Goal: Share content

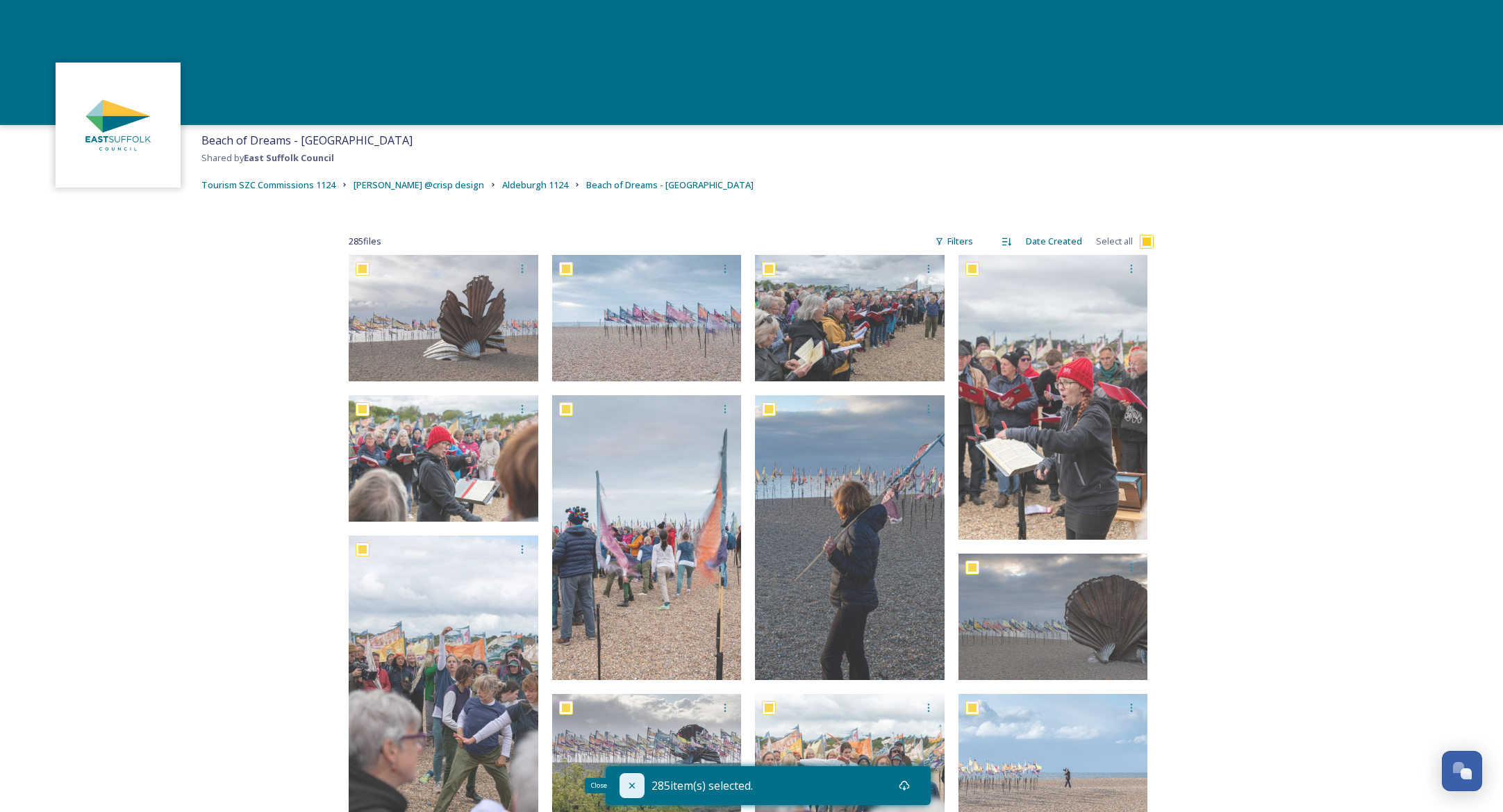
click at [623, 789] on div "Close" at bounding box center [632, 785] width 25 height 25
checkbox input "false"
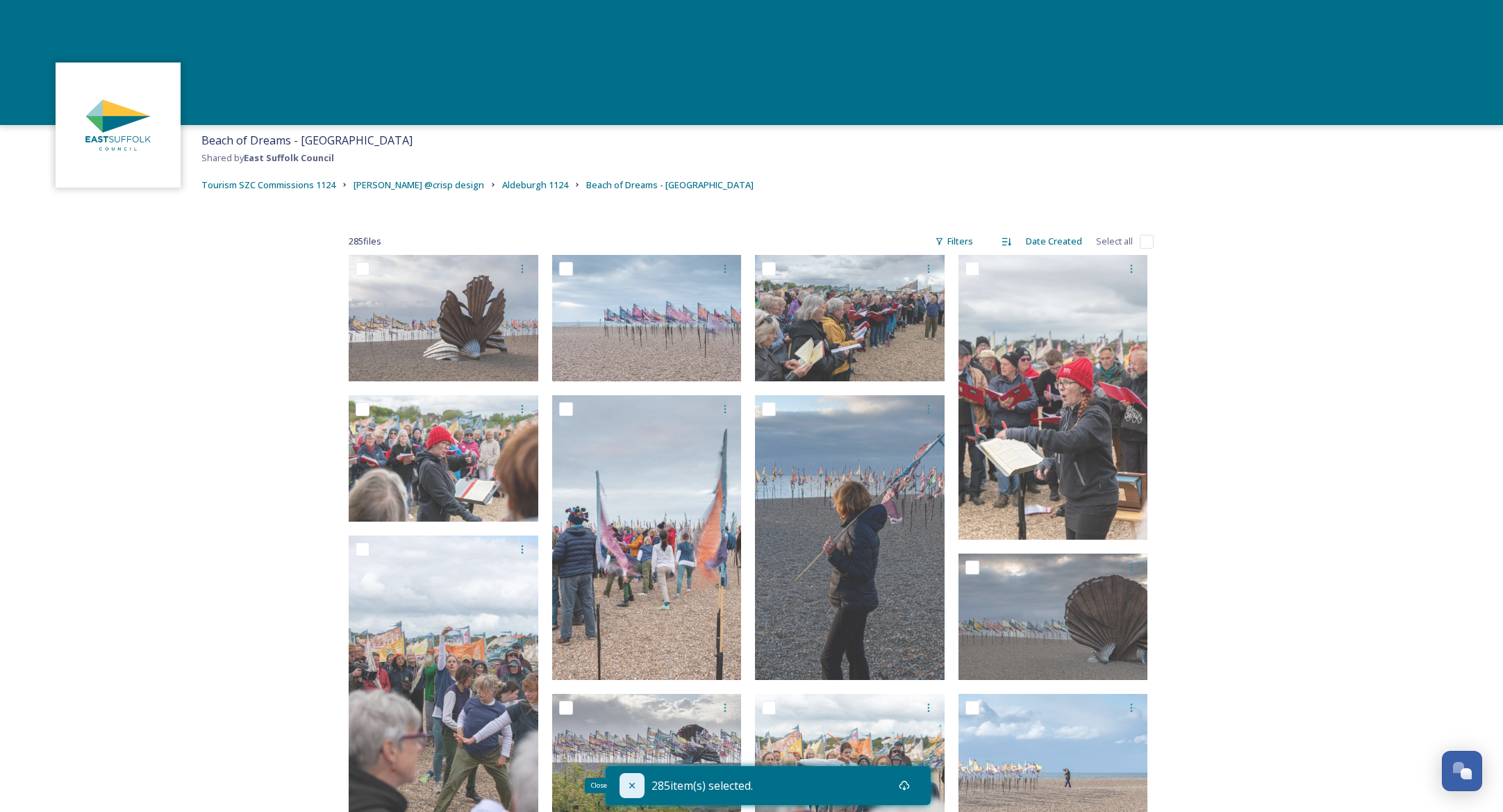
checkbox input "false"
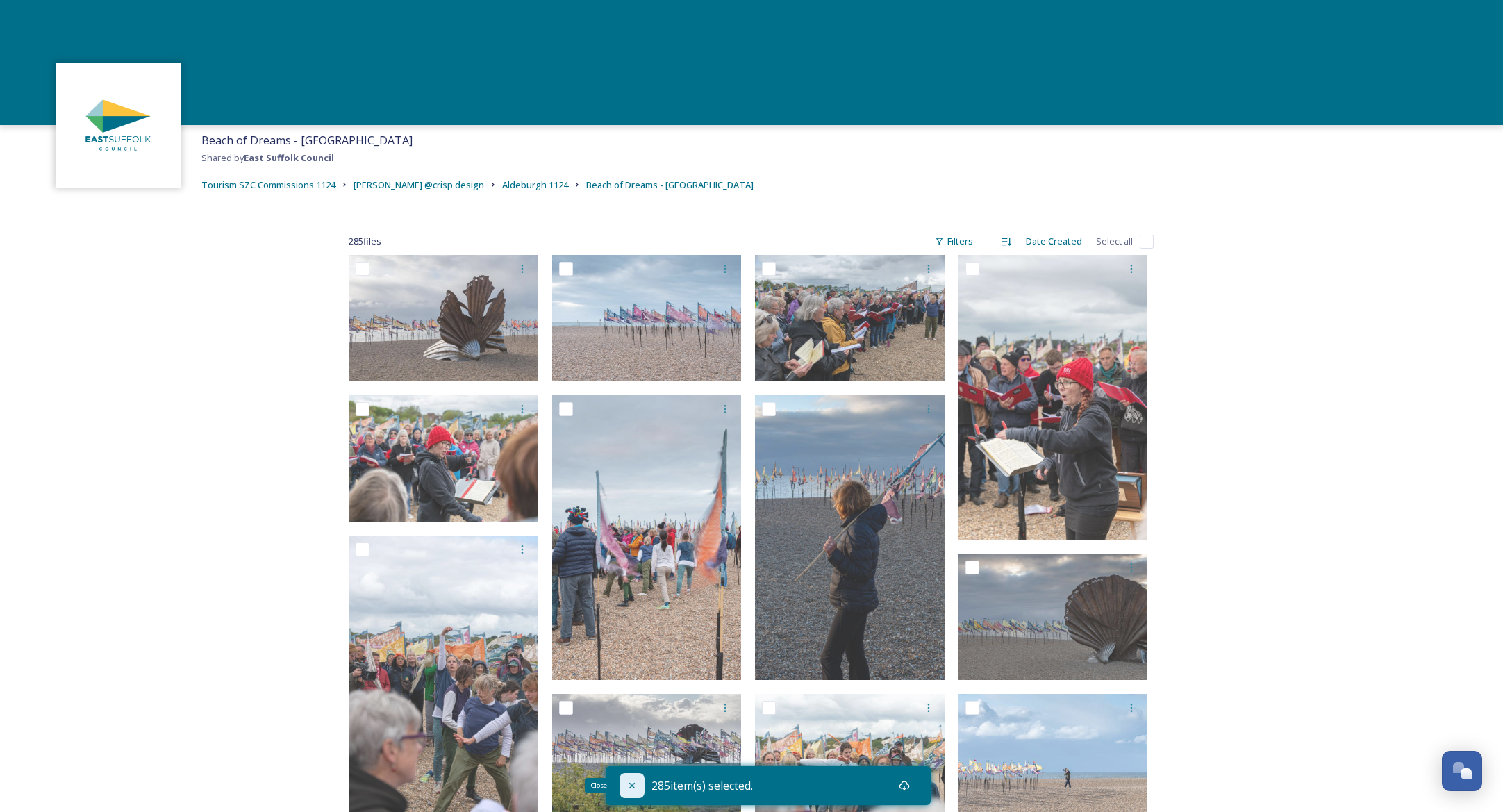
checkbox input "false"
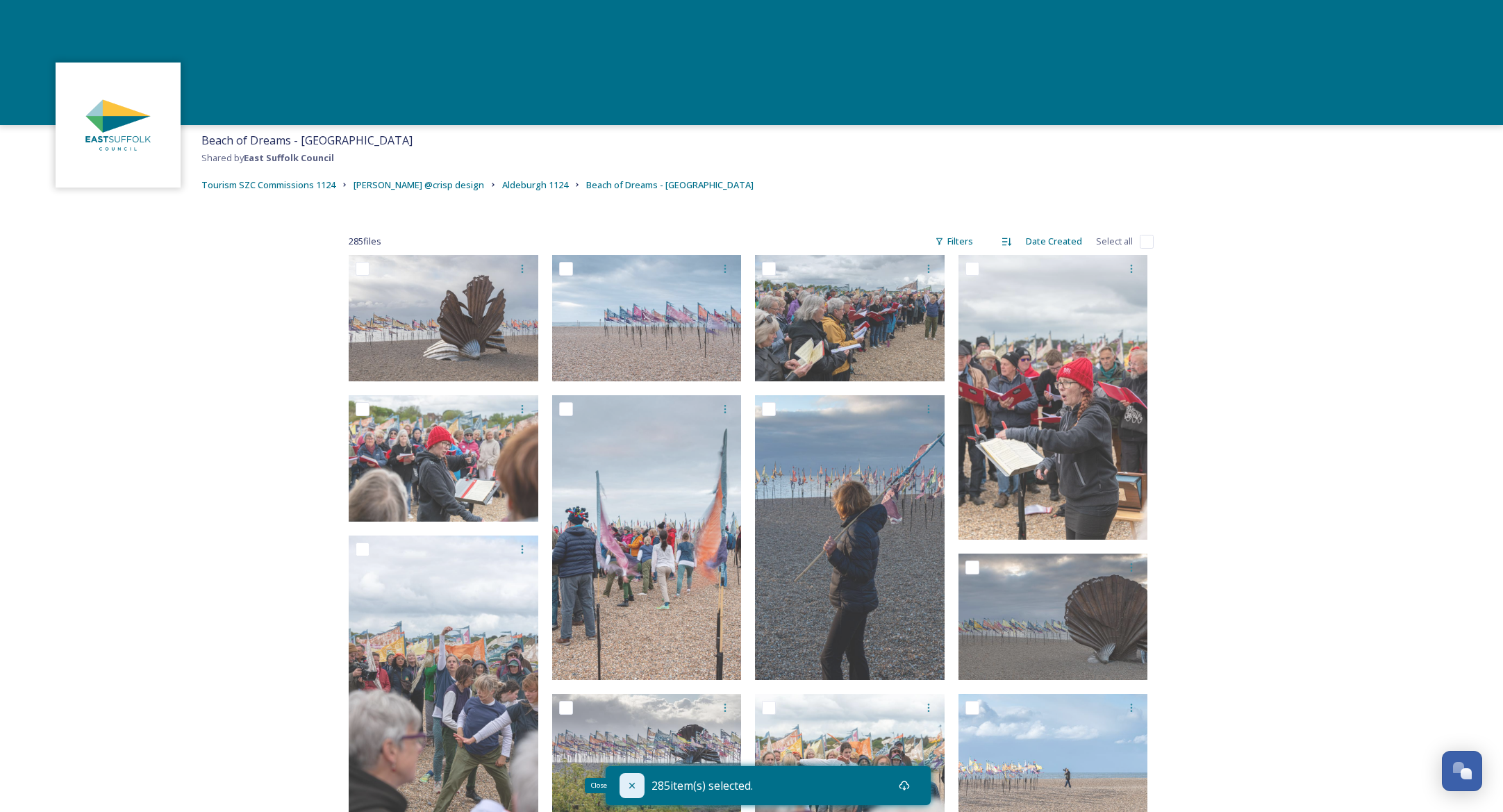
checkbox input "false"
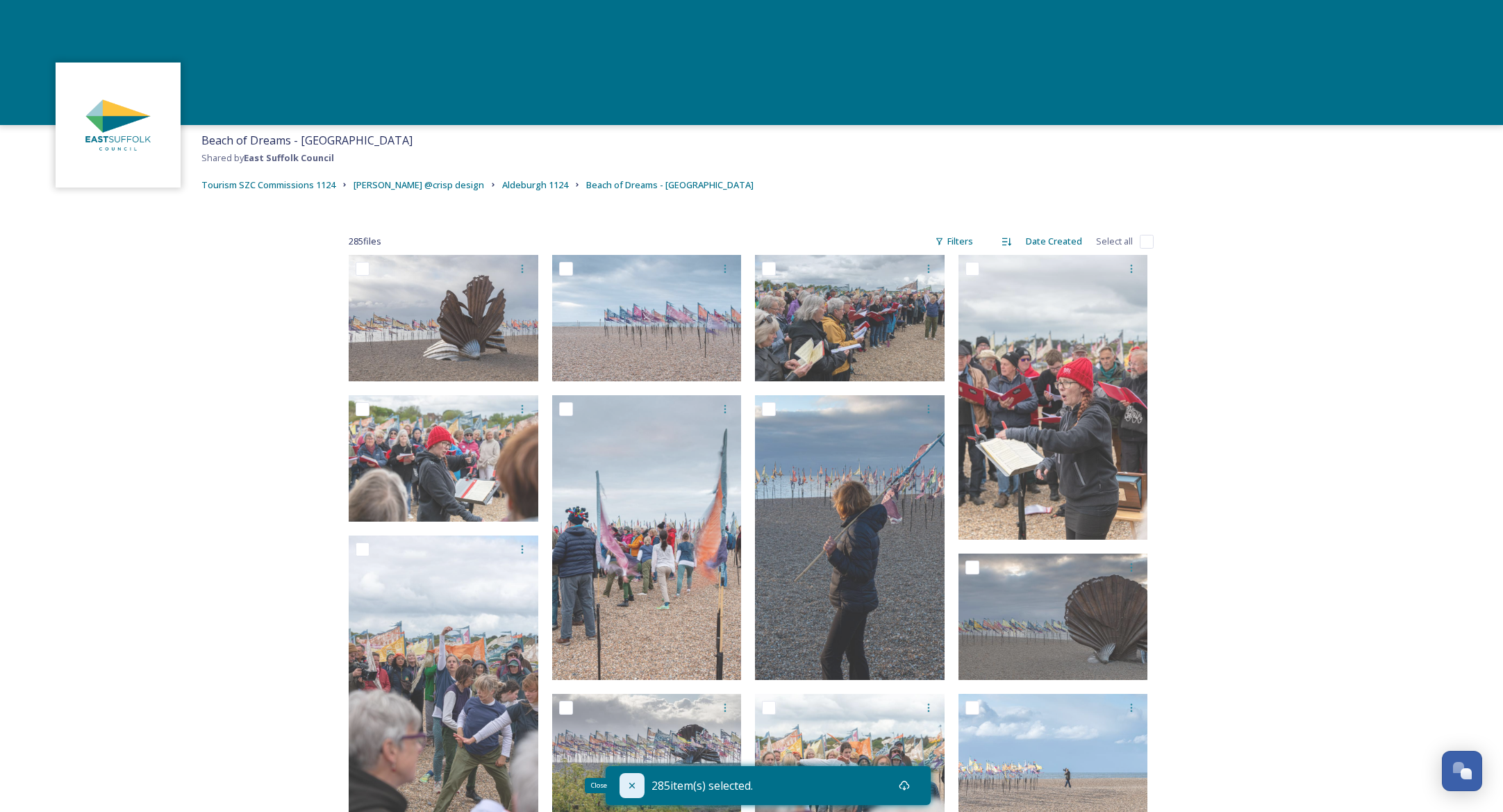
checkbox input "false"
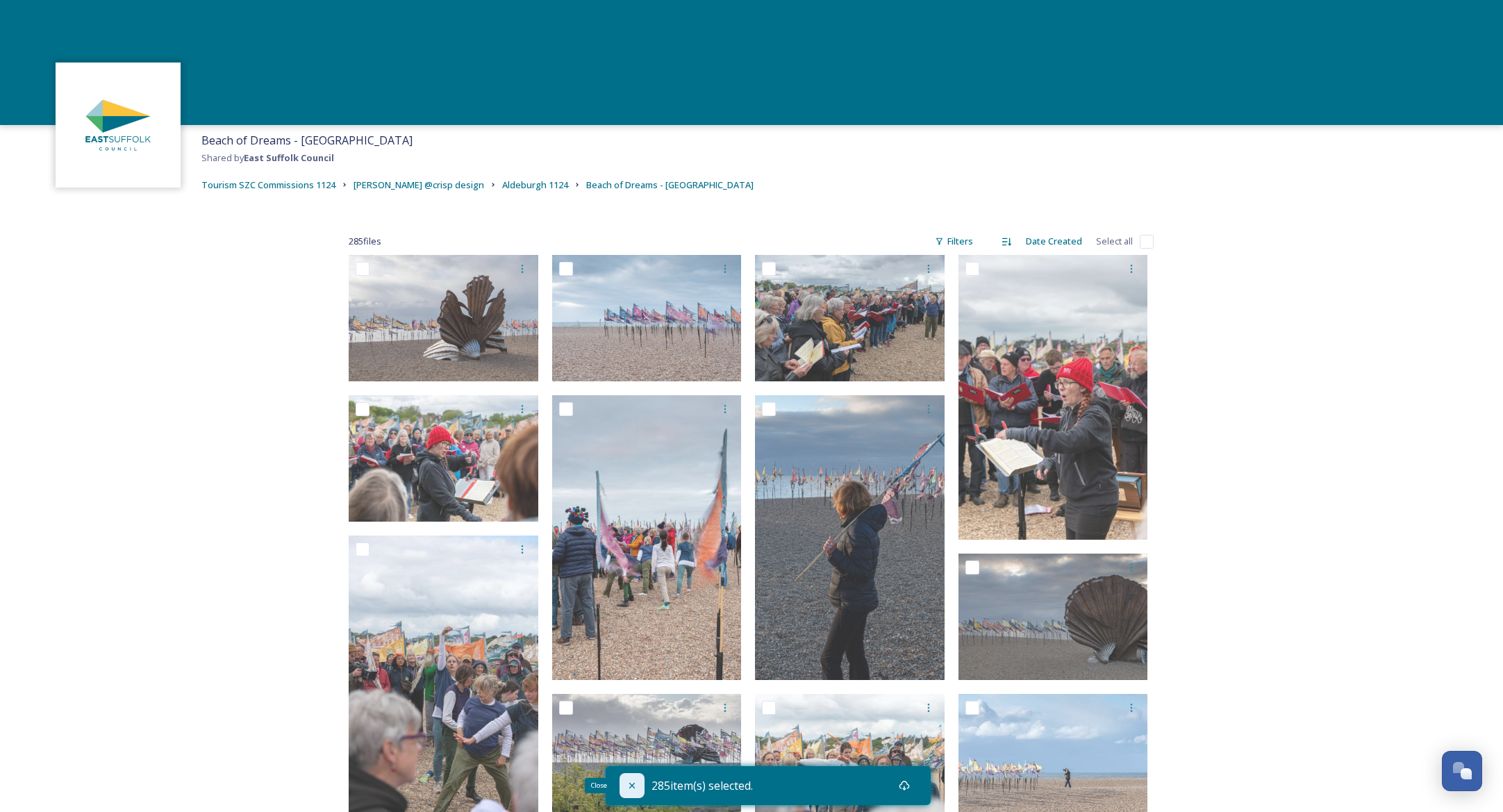
checkbox input "false"
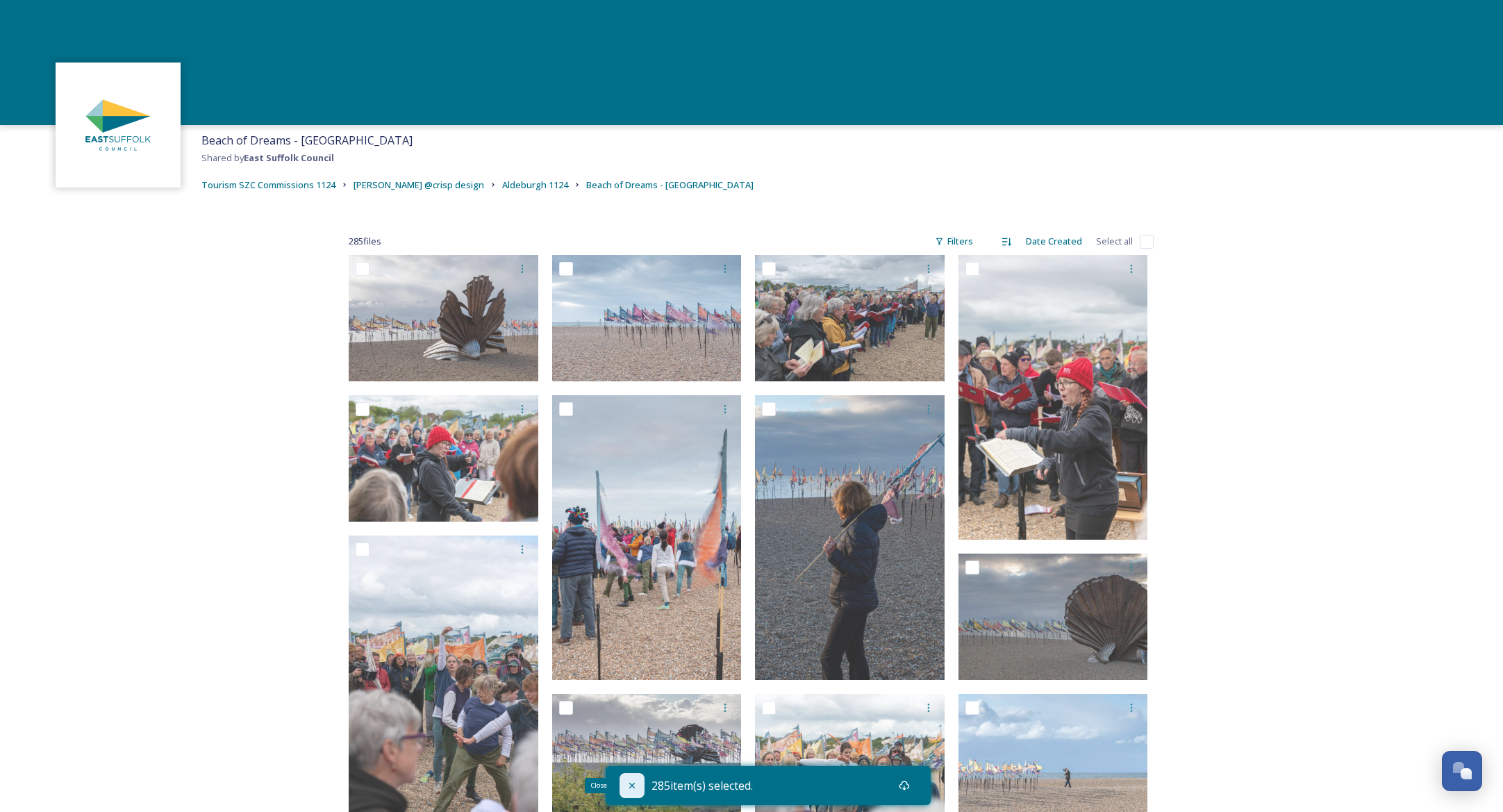
checkbox input "false"
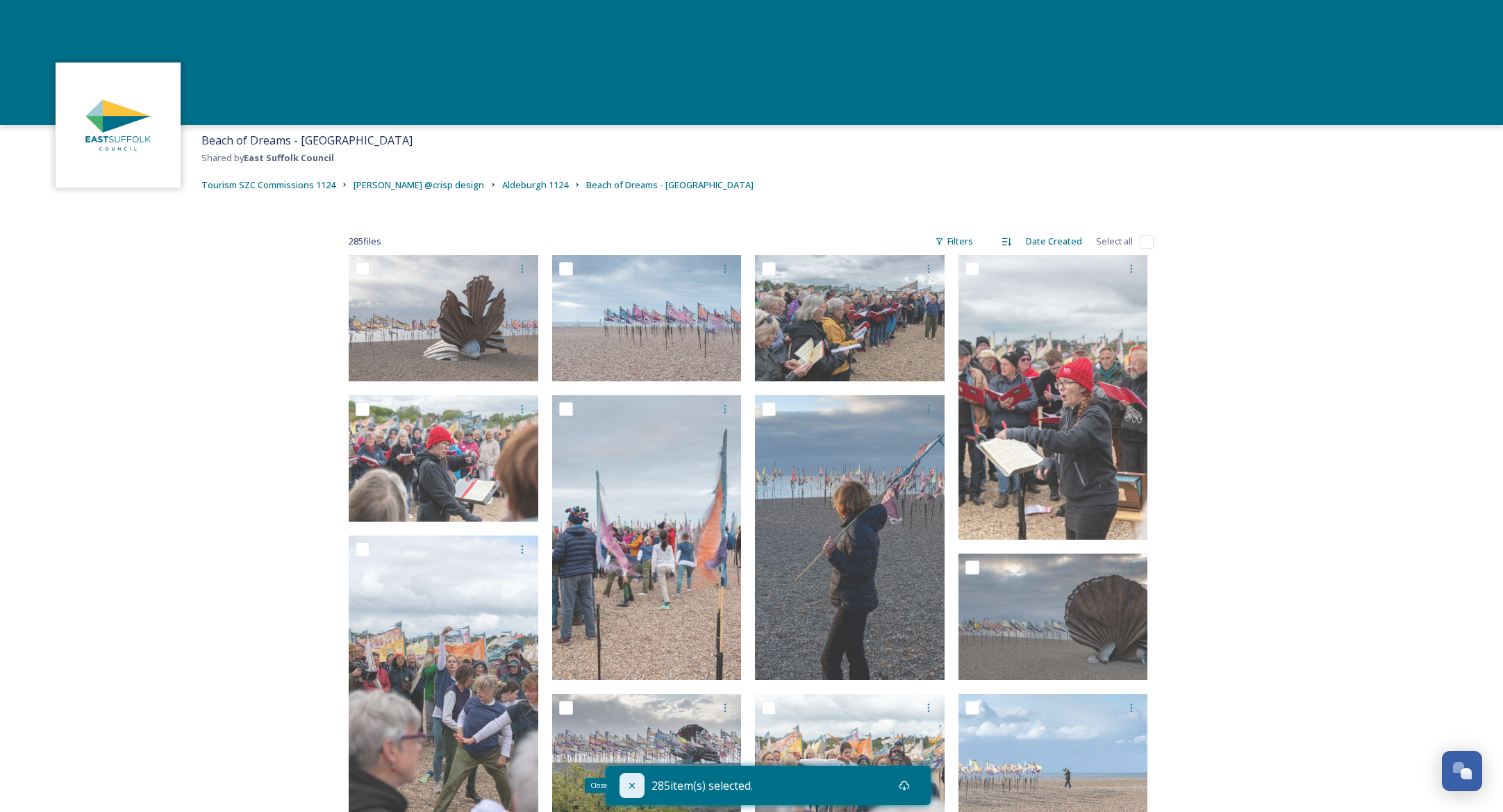
checkbox input "false"
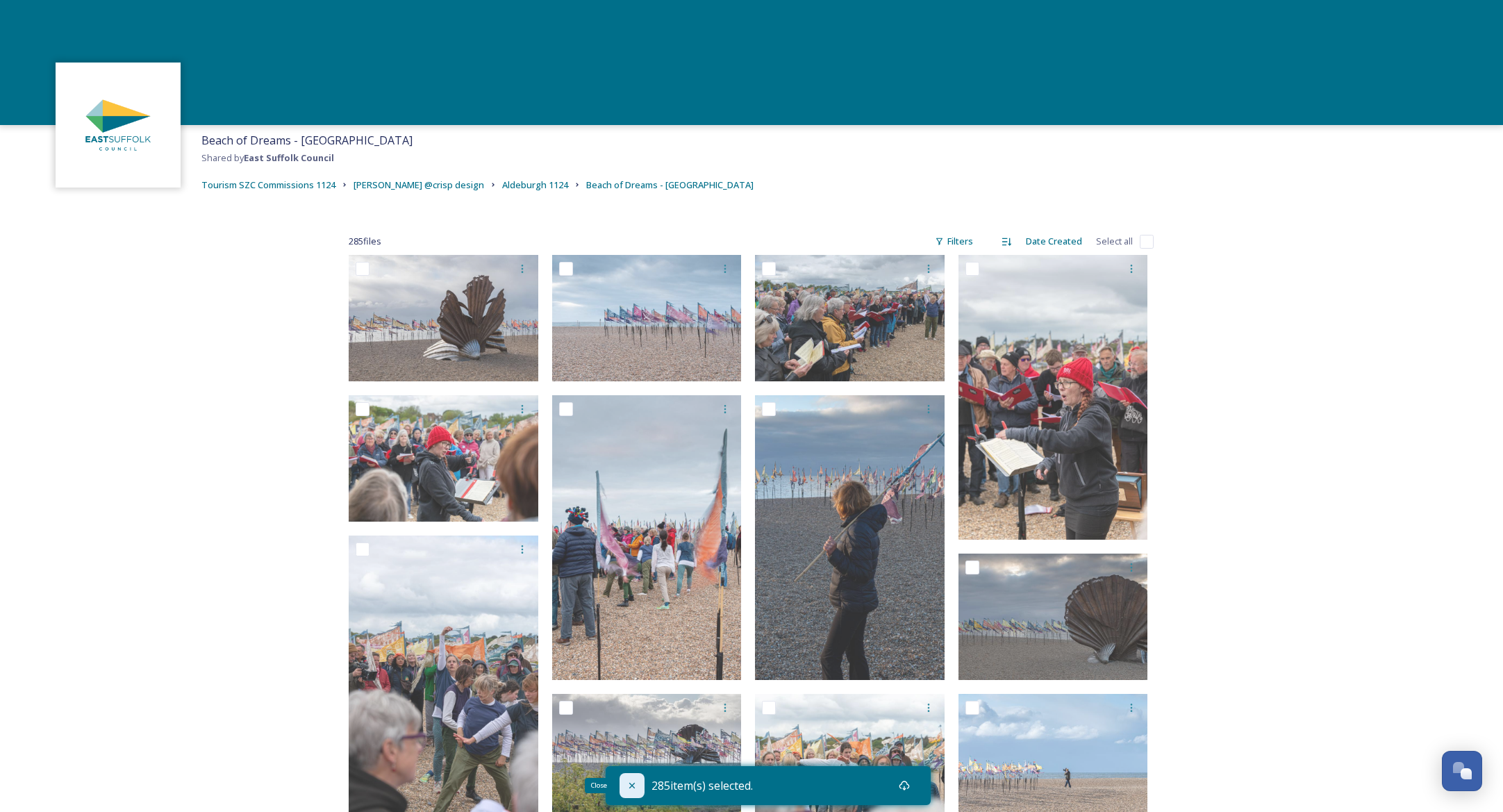
checkbox input "false"
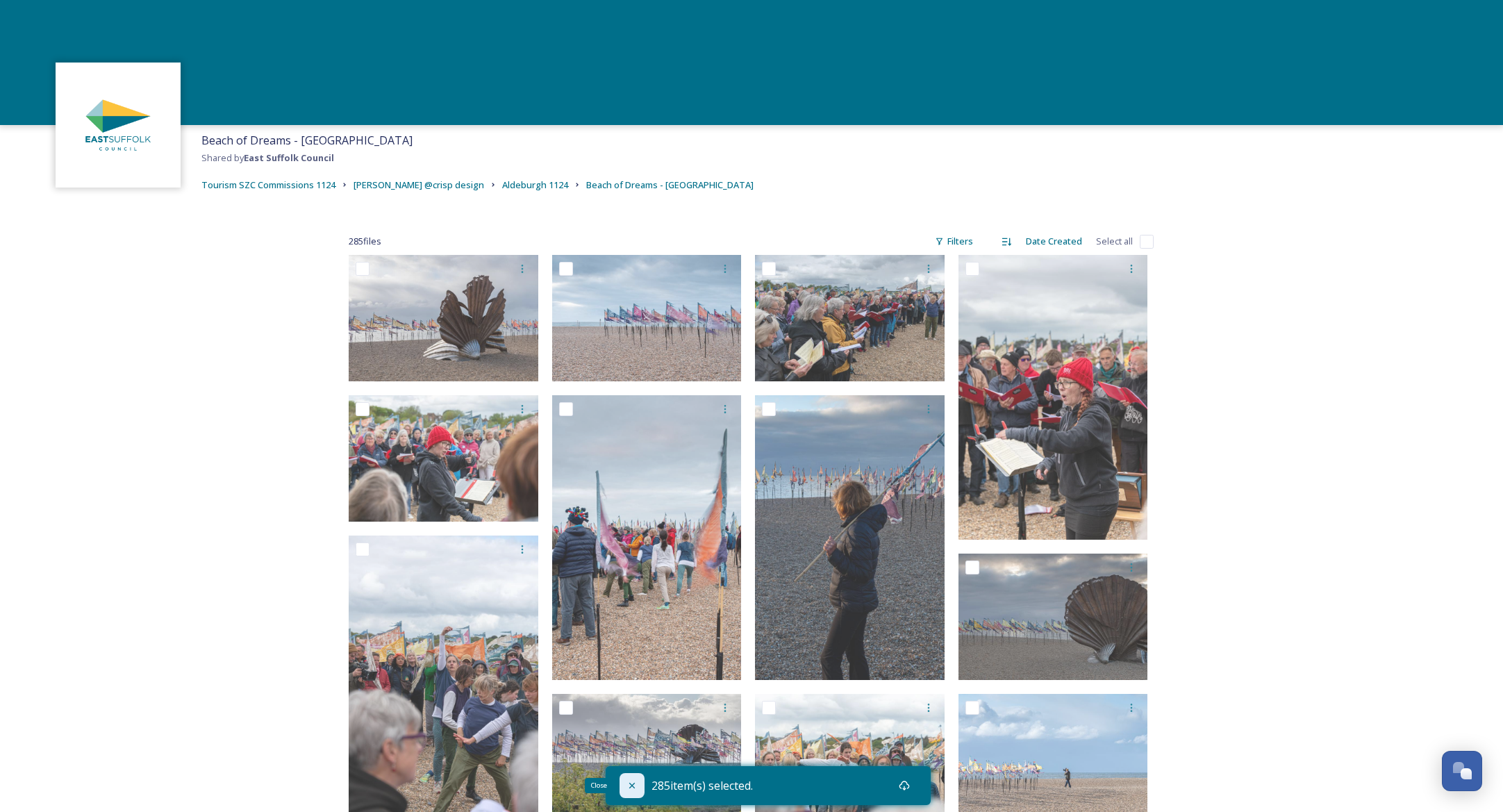
checkbox input "false"
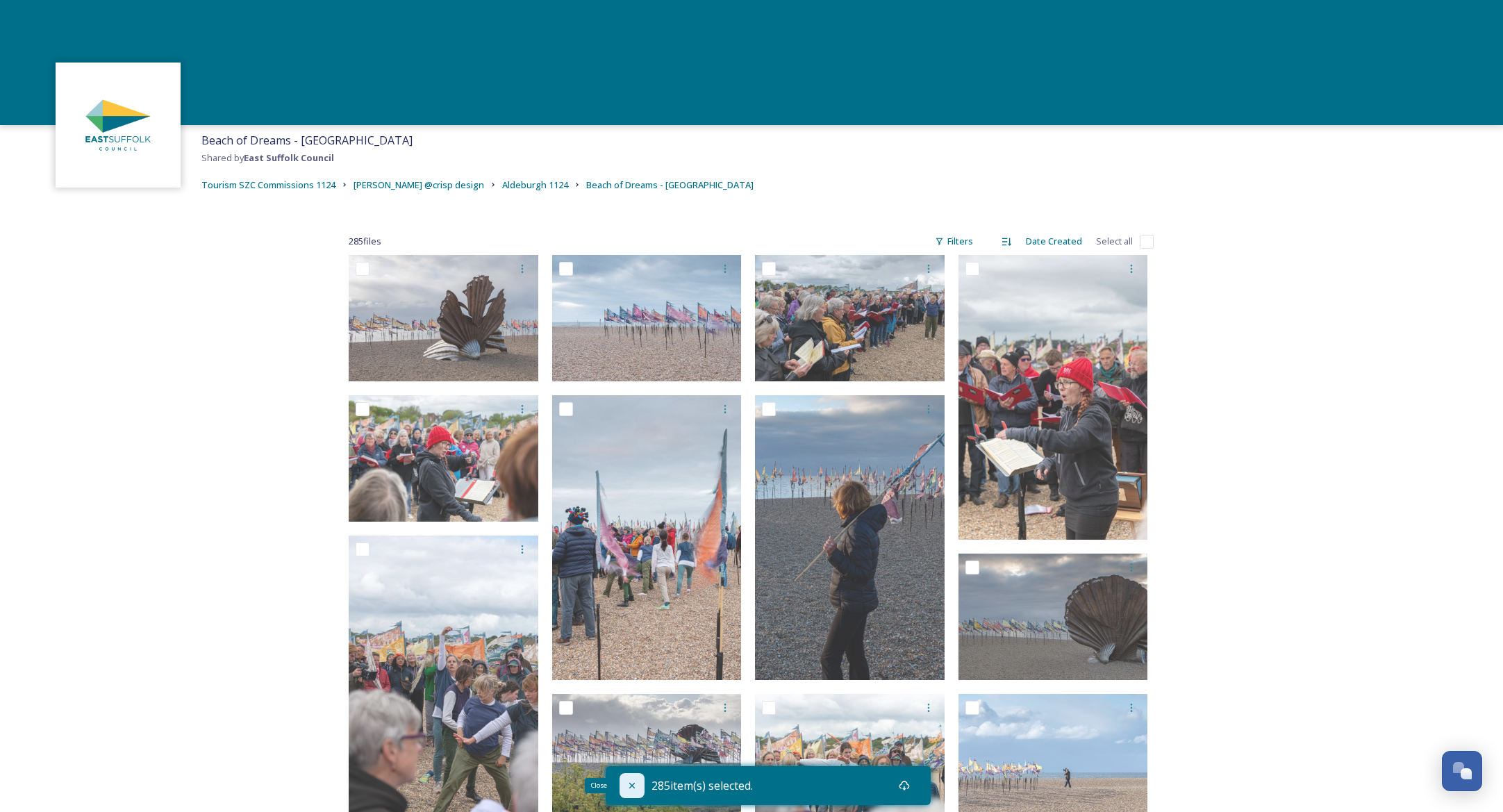
checkbox input "false"
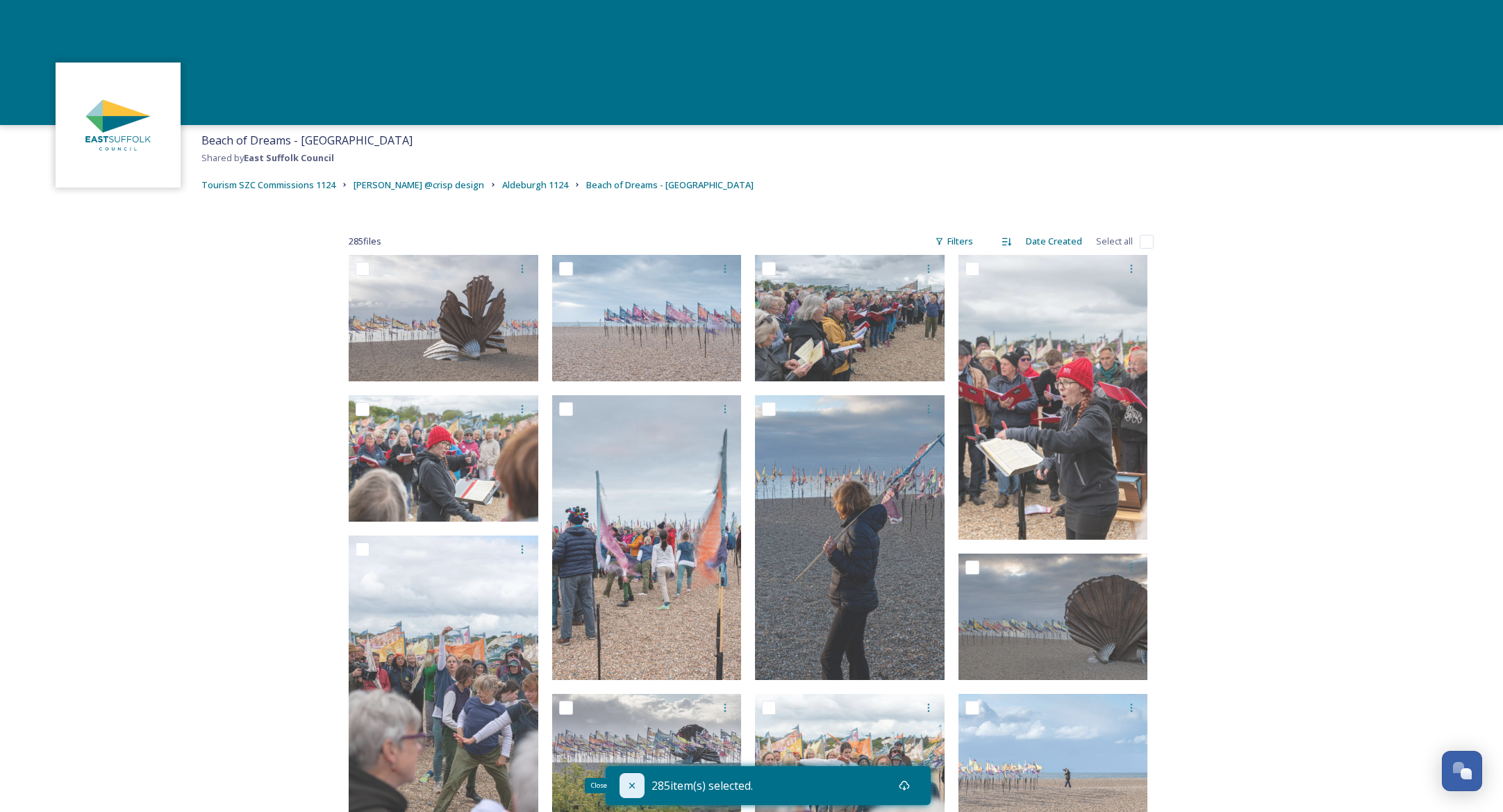
checkbox input "false"
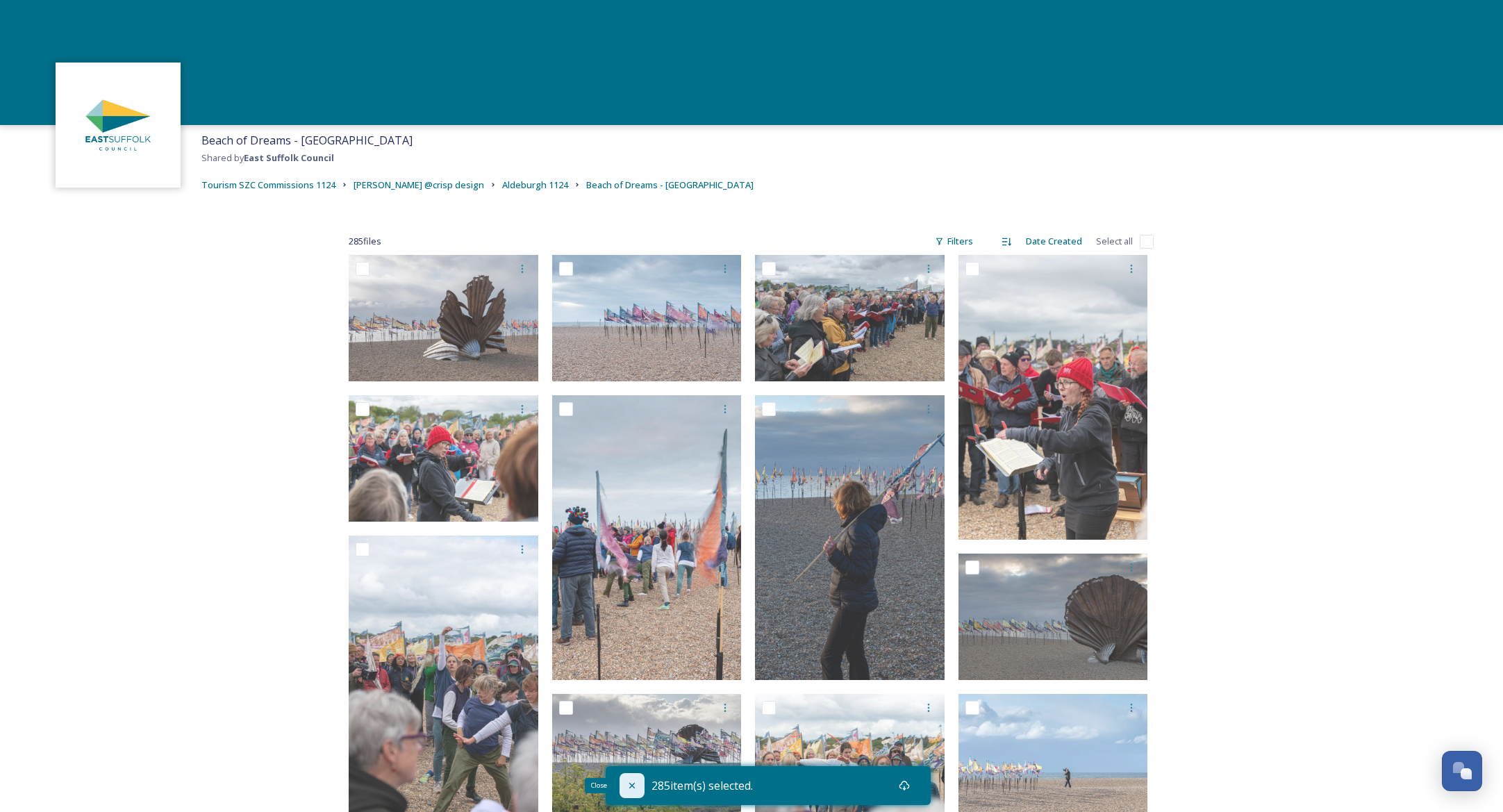
checkbox input "false"
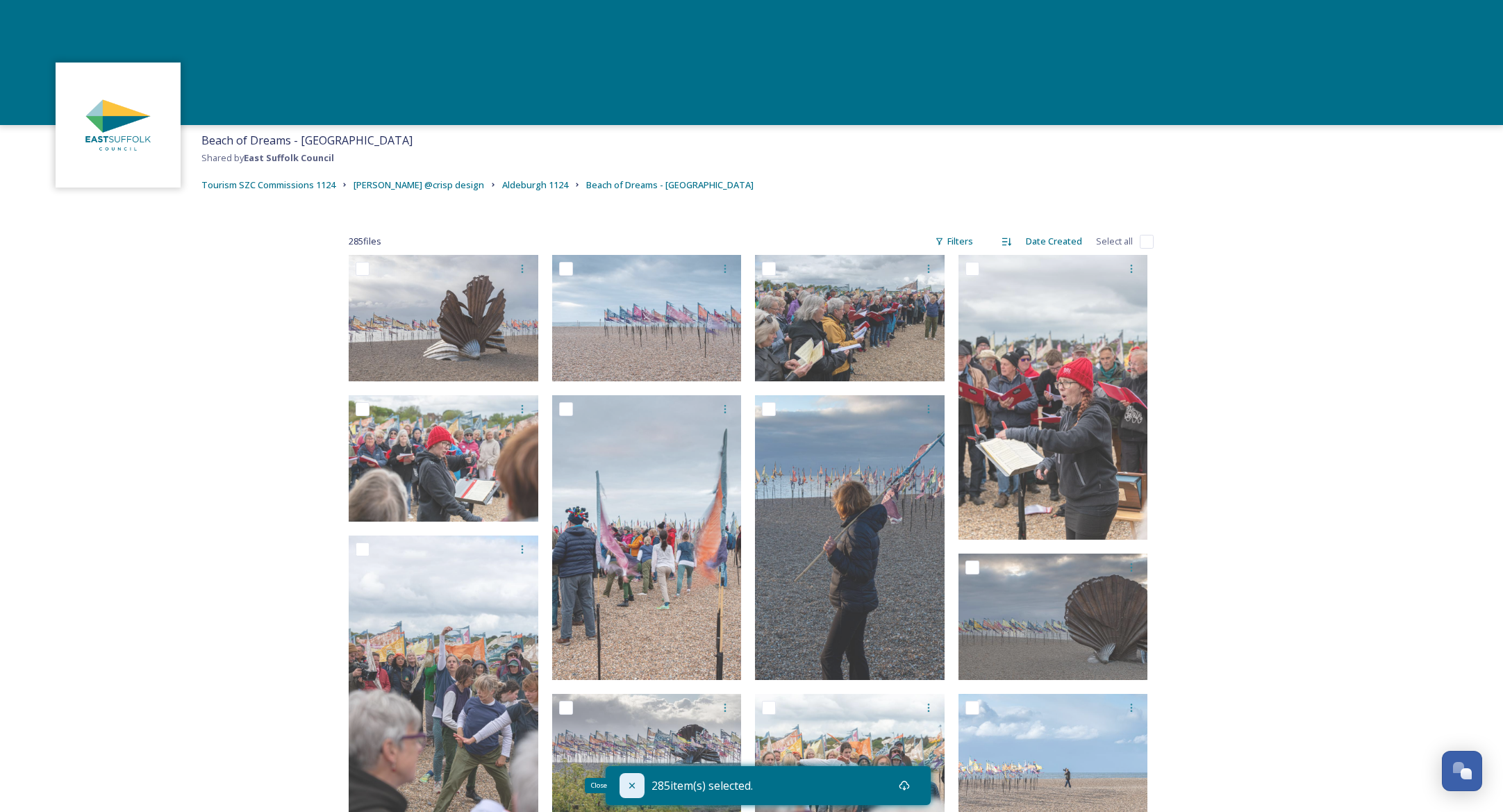
checkbox input "false"
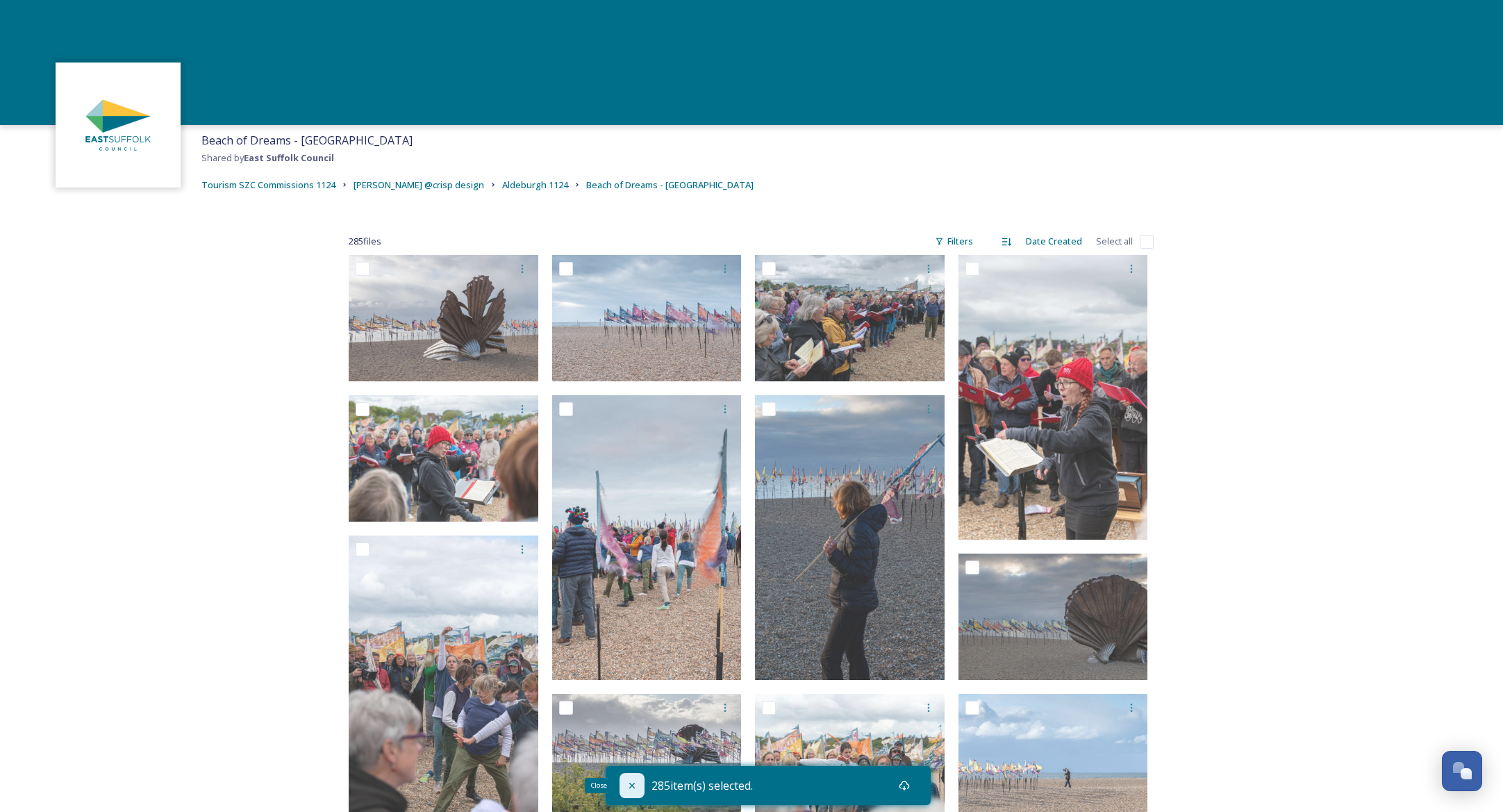
checkbox input "false"
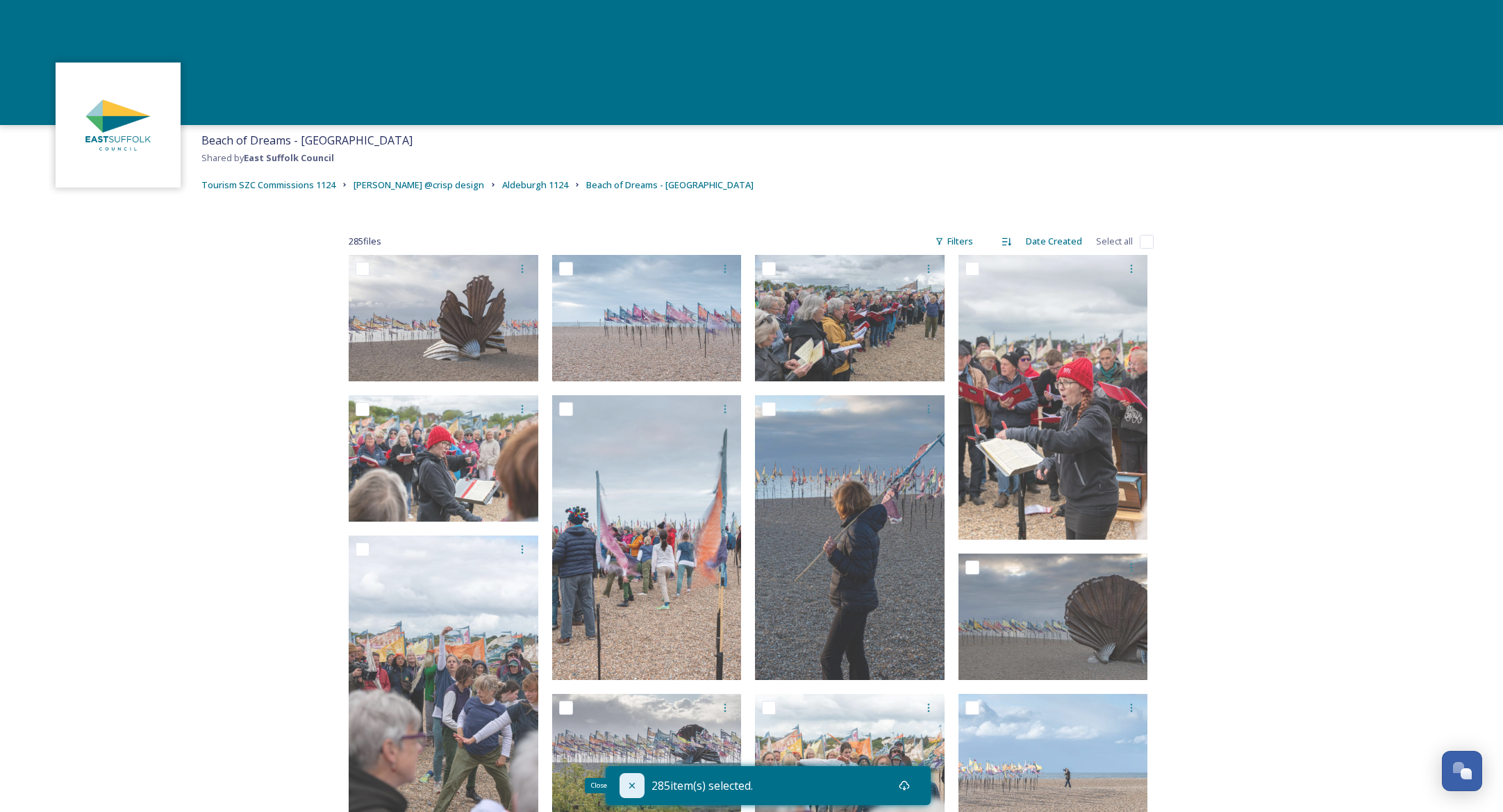
checkbox input "false"
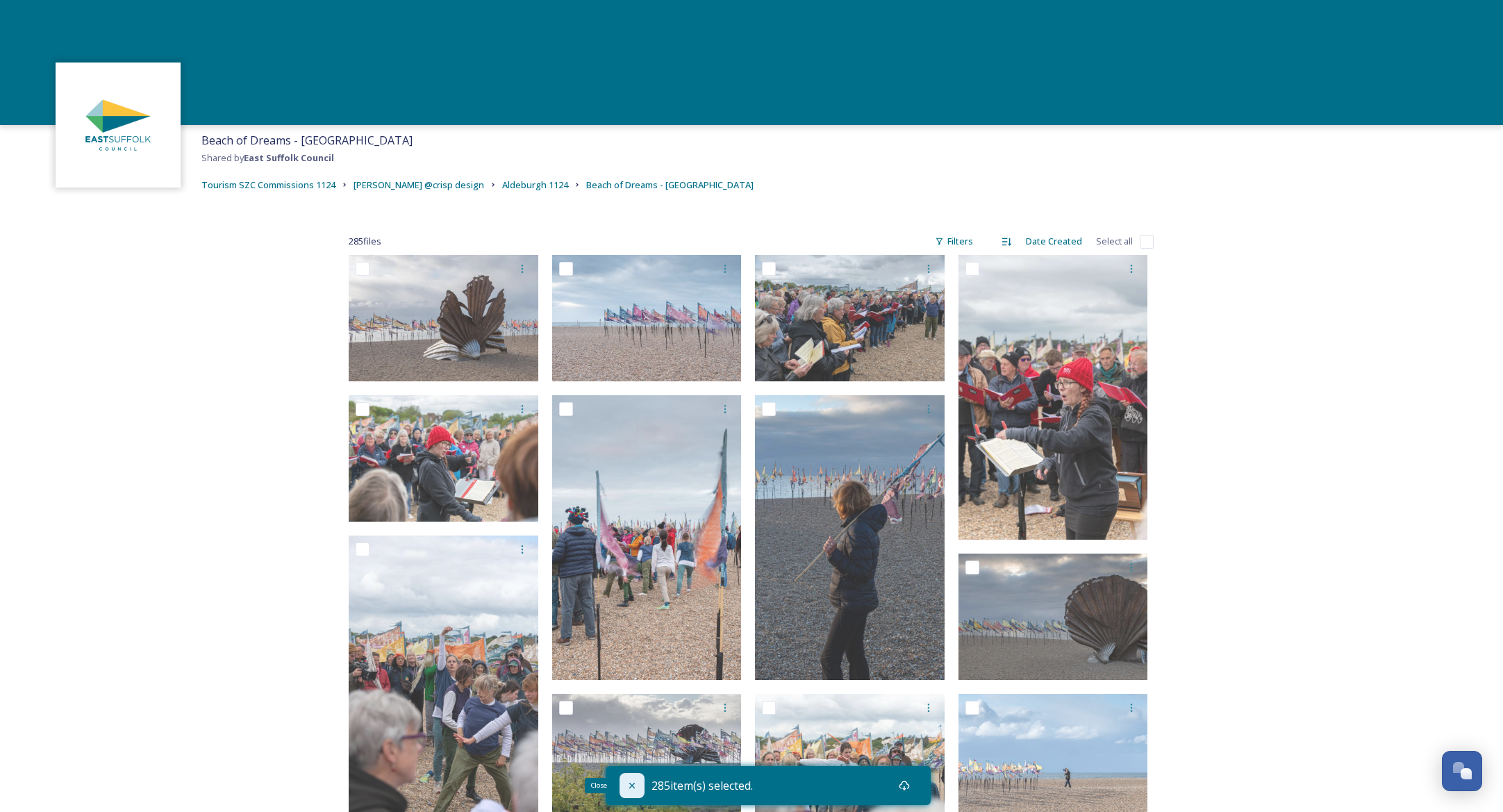
checkbox input "false"
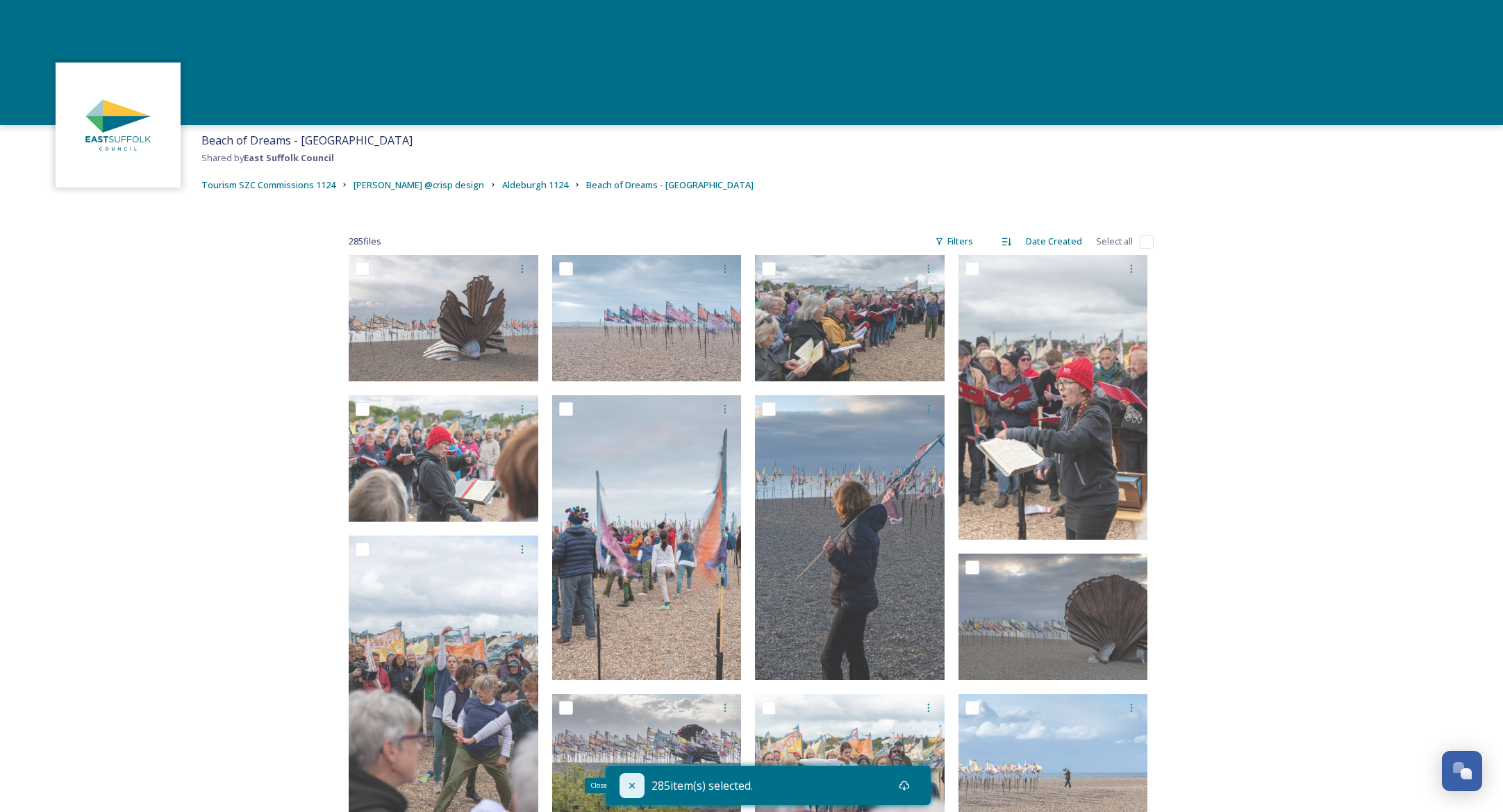
checkbox input "false"
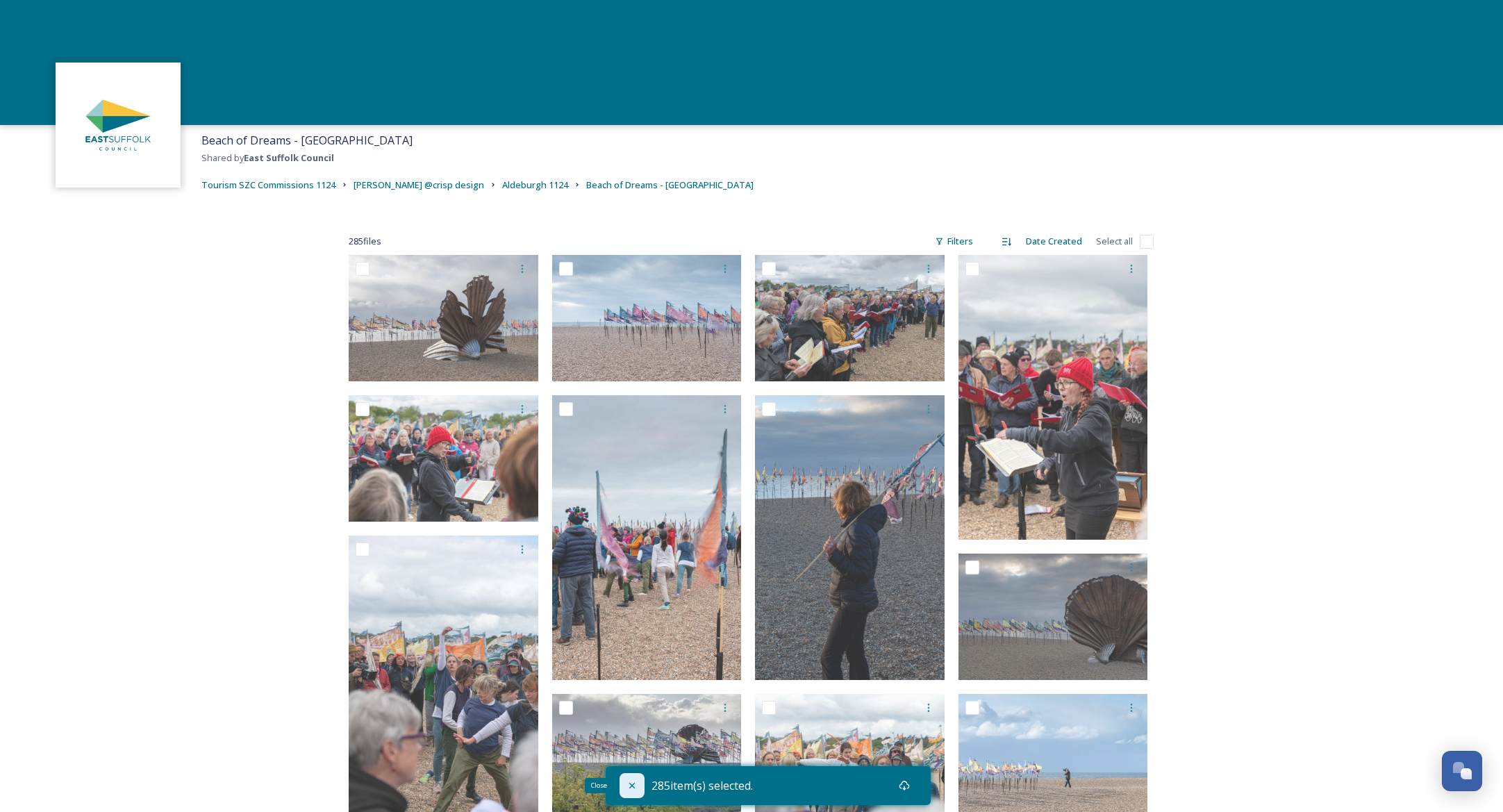
checkbox input "false"
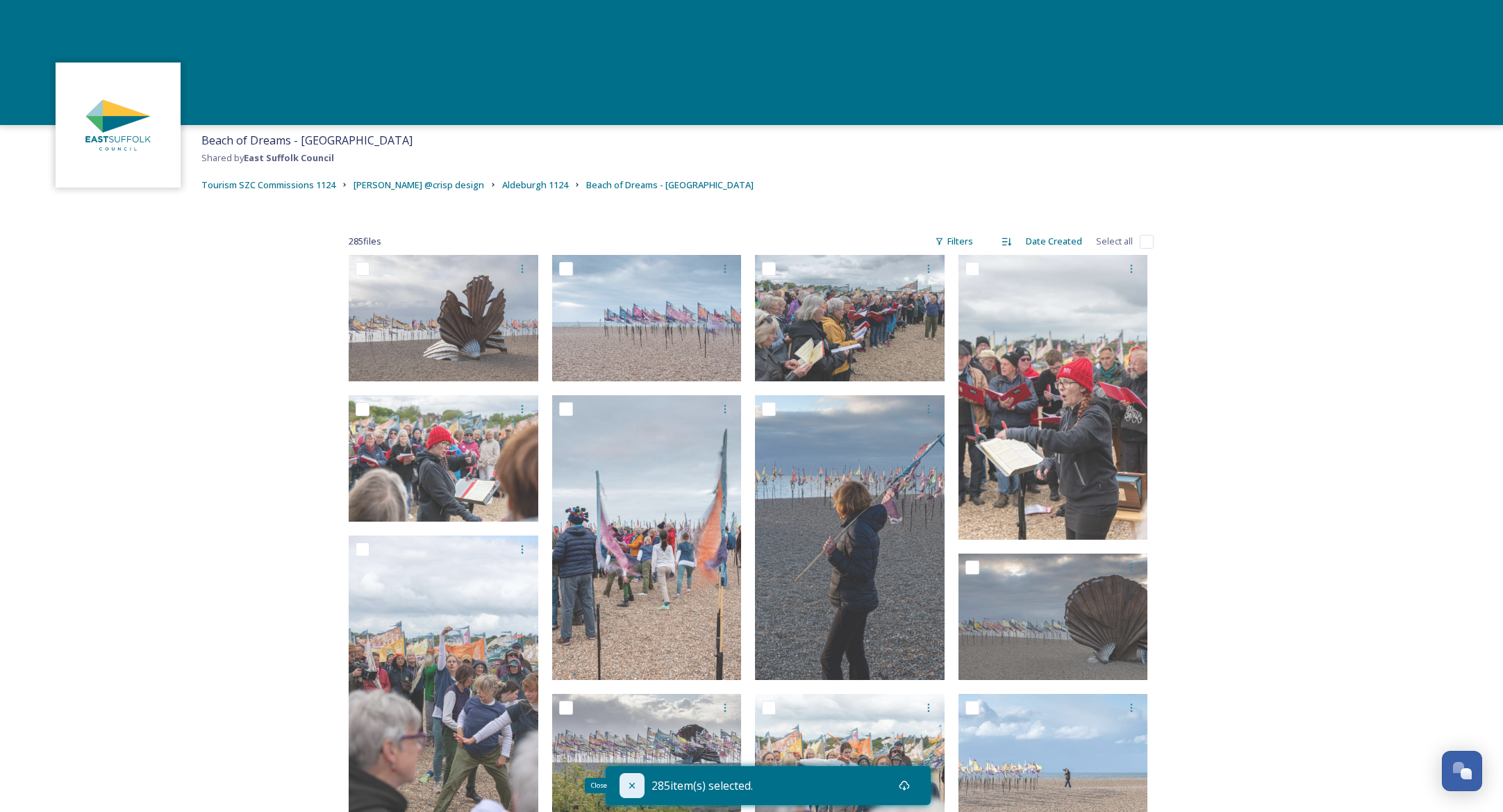
checkbox input "false"
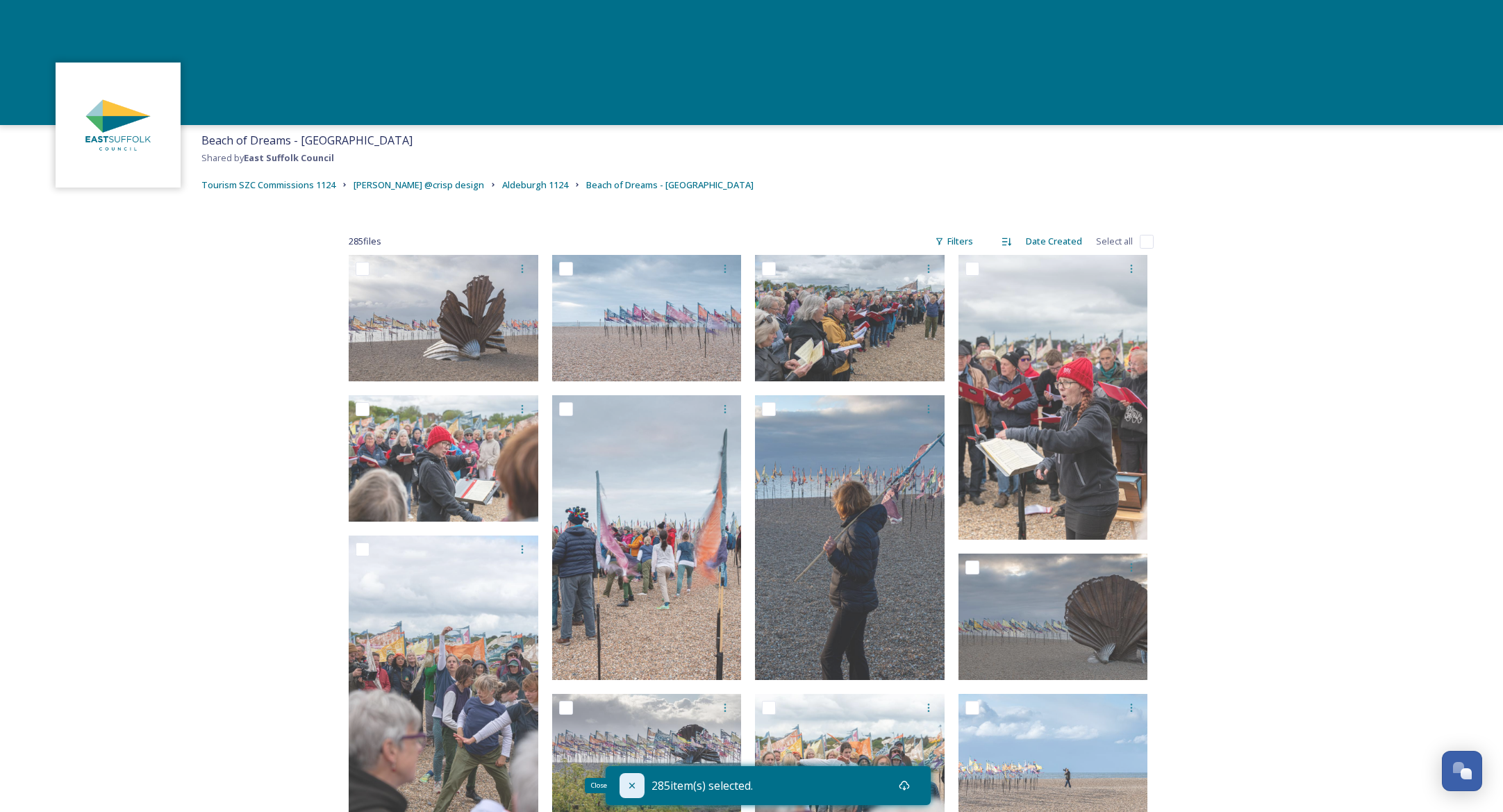
checkbox input "false"
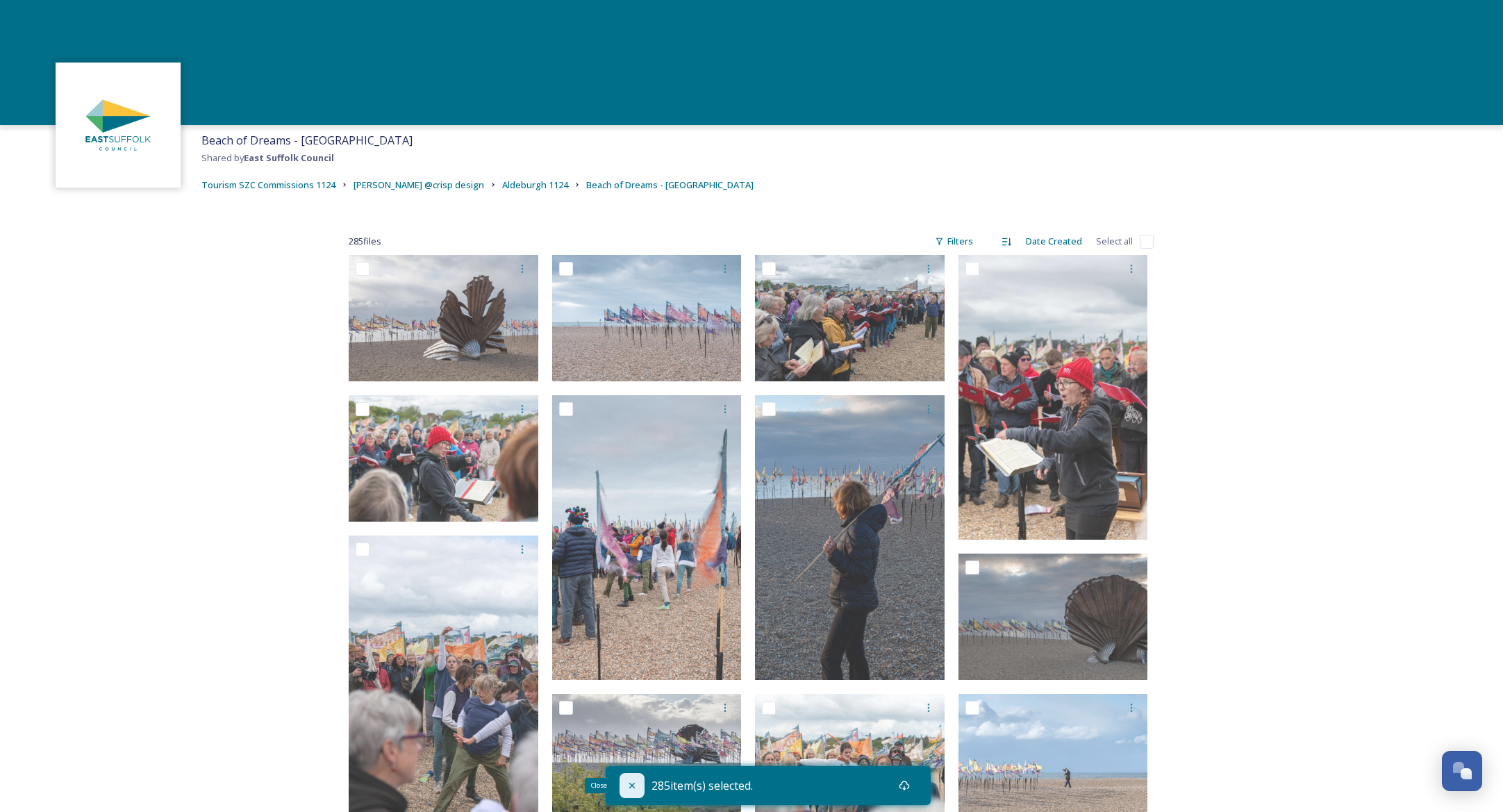
checkbox input "false"
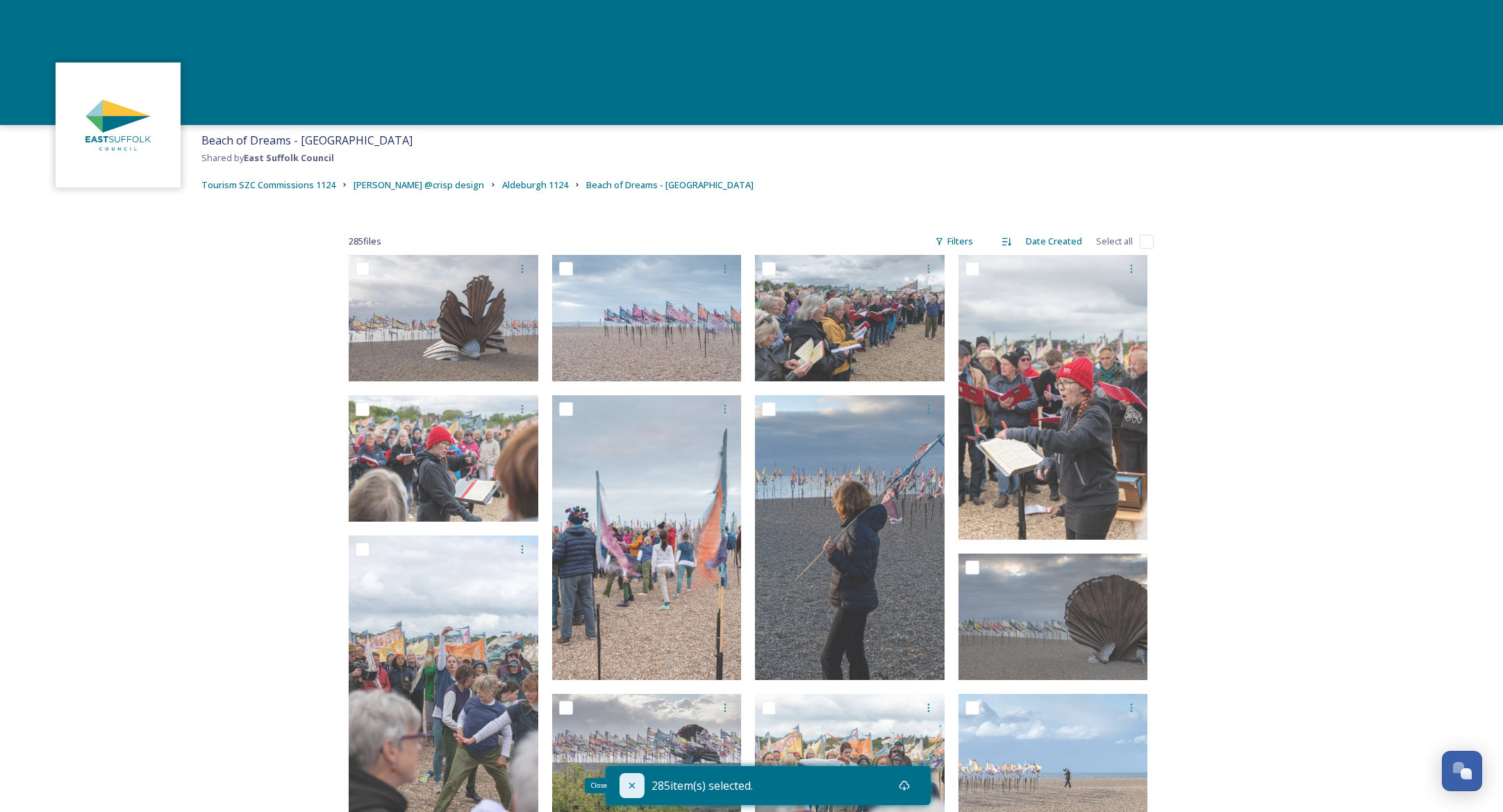
checkbox input "false"
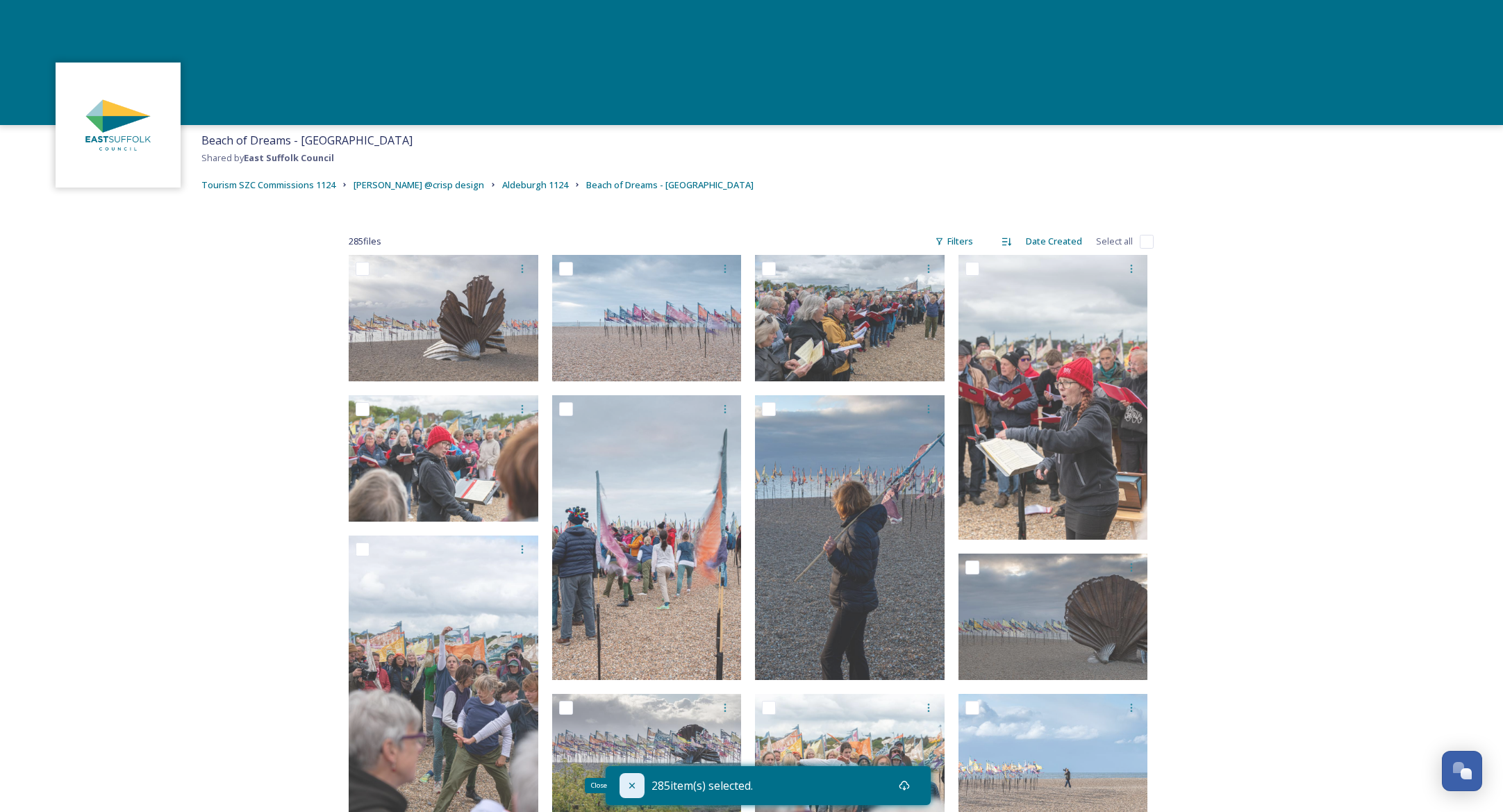
checkbox input "false"
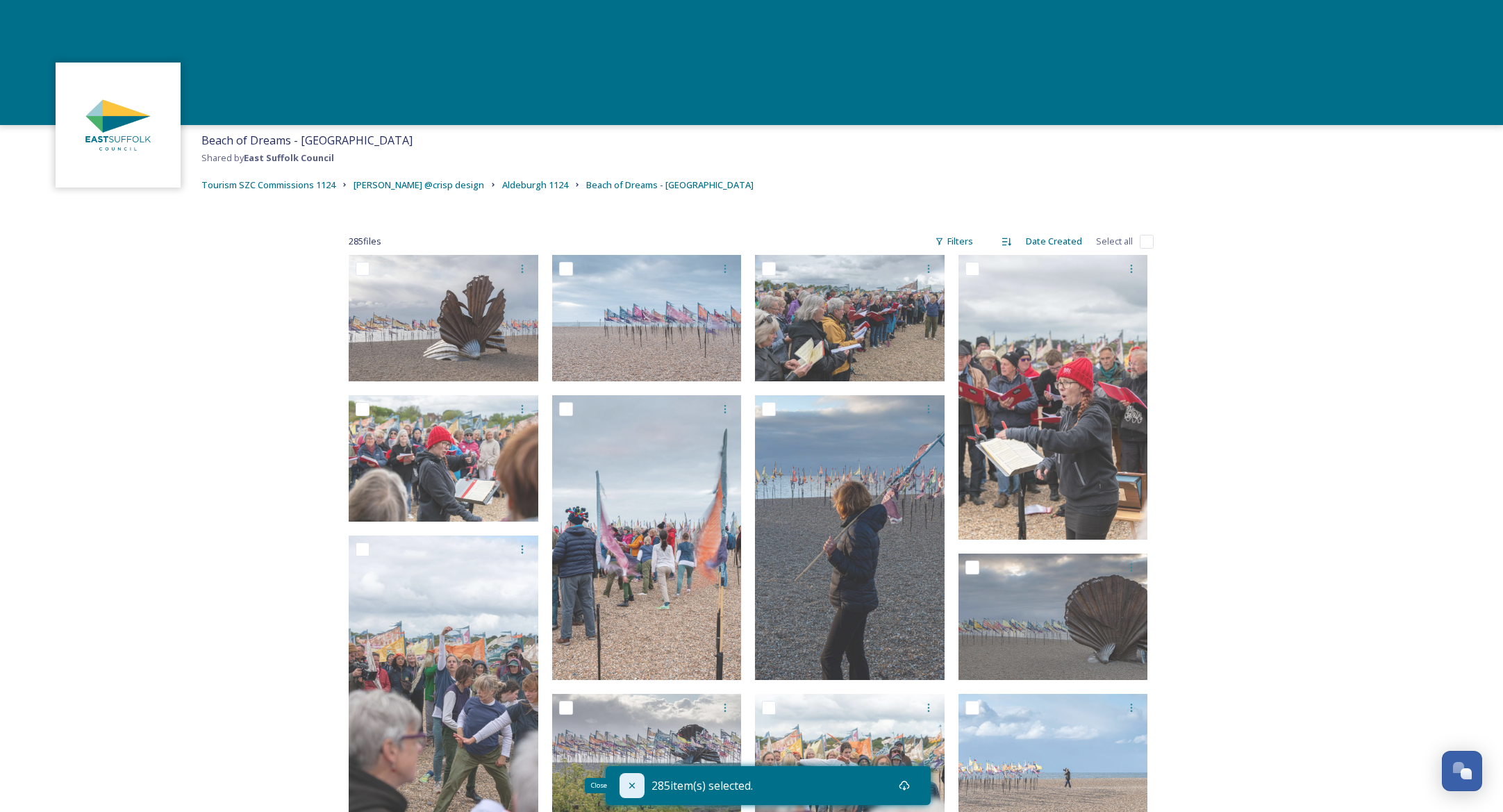
checkbox input "false"
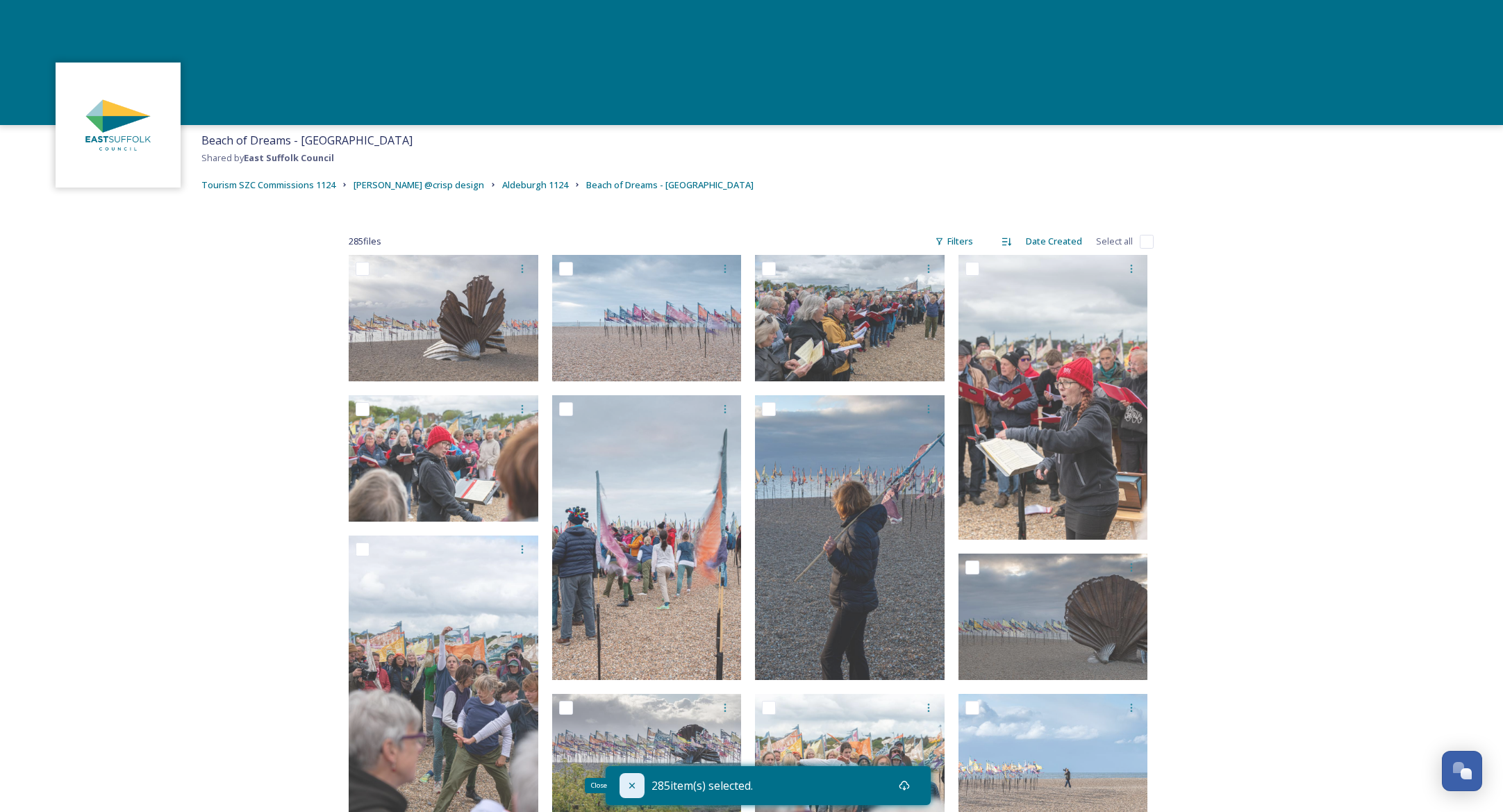
checkbox input "false"
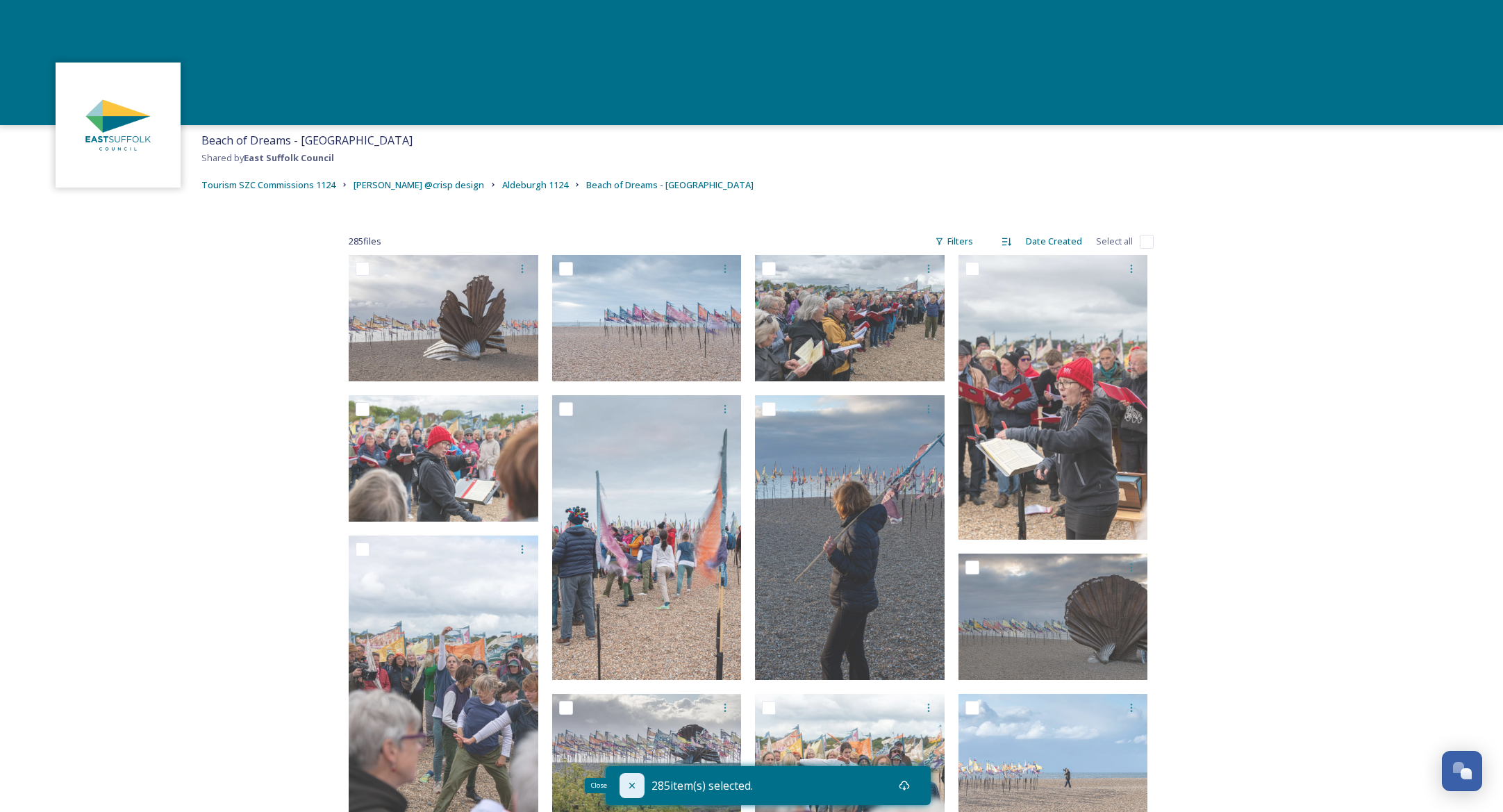
checkbox input "false"
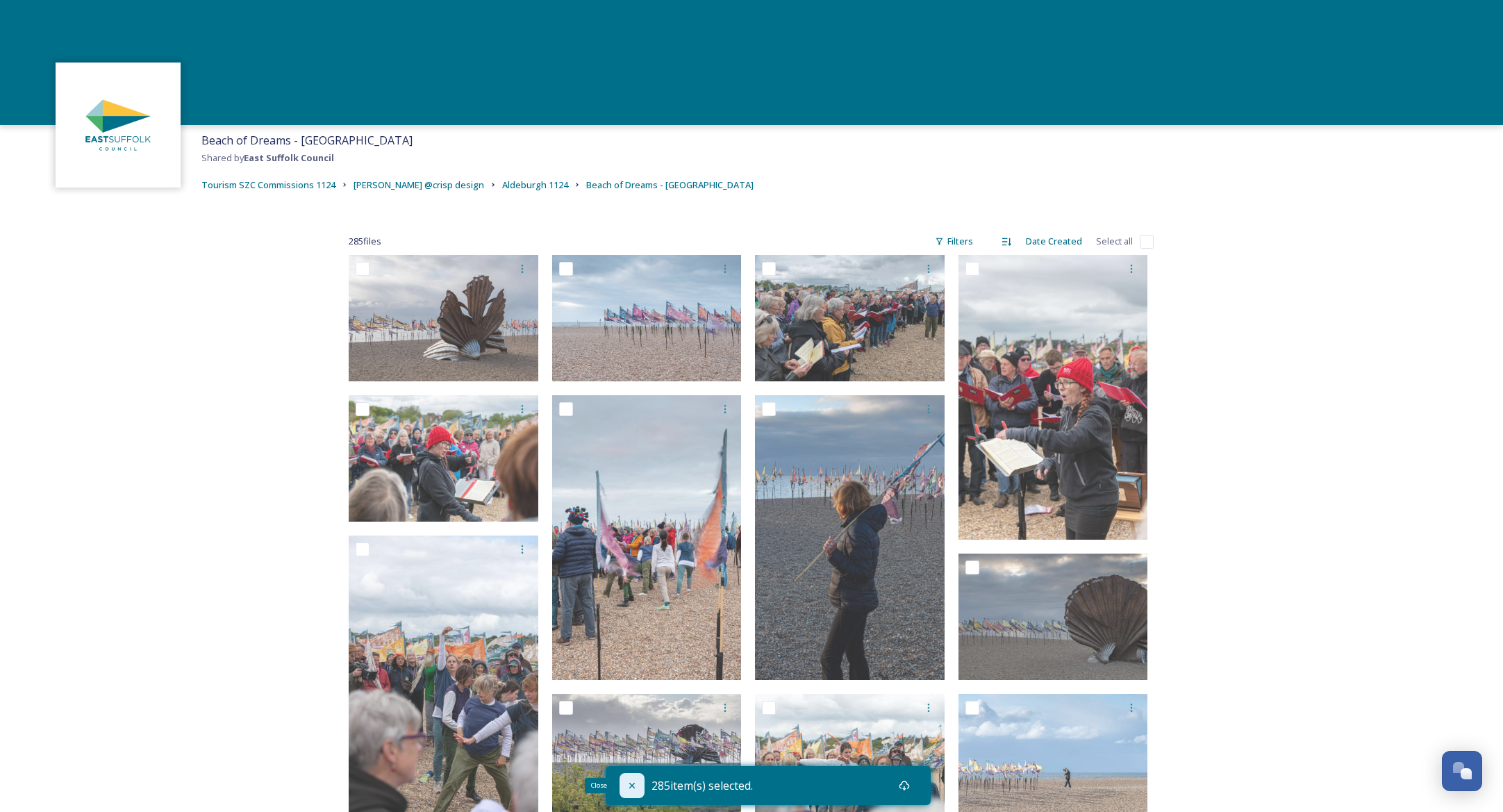
checkbox input "false"
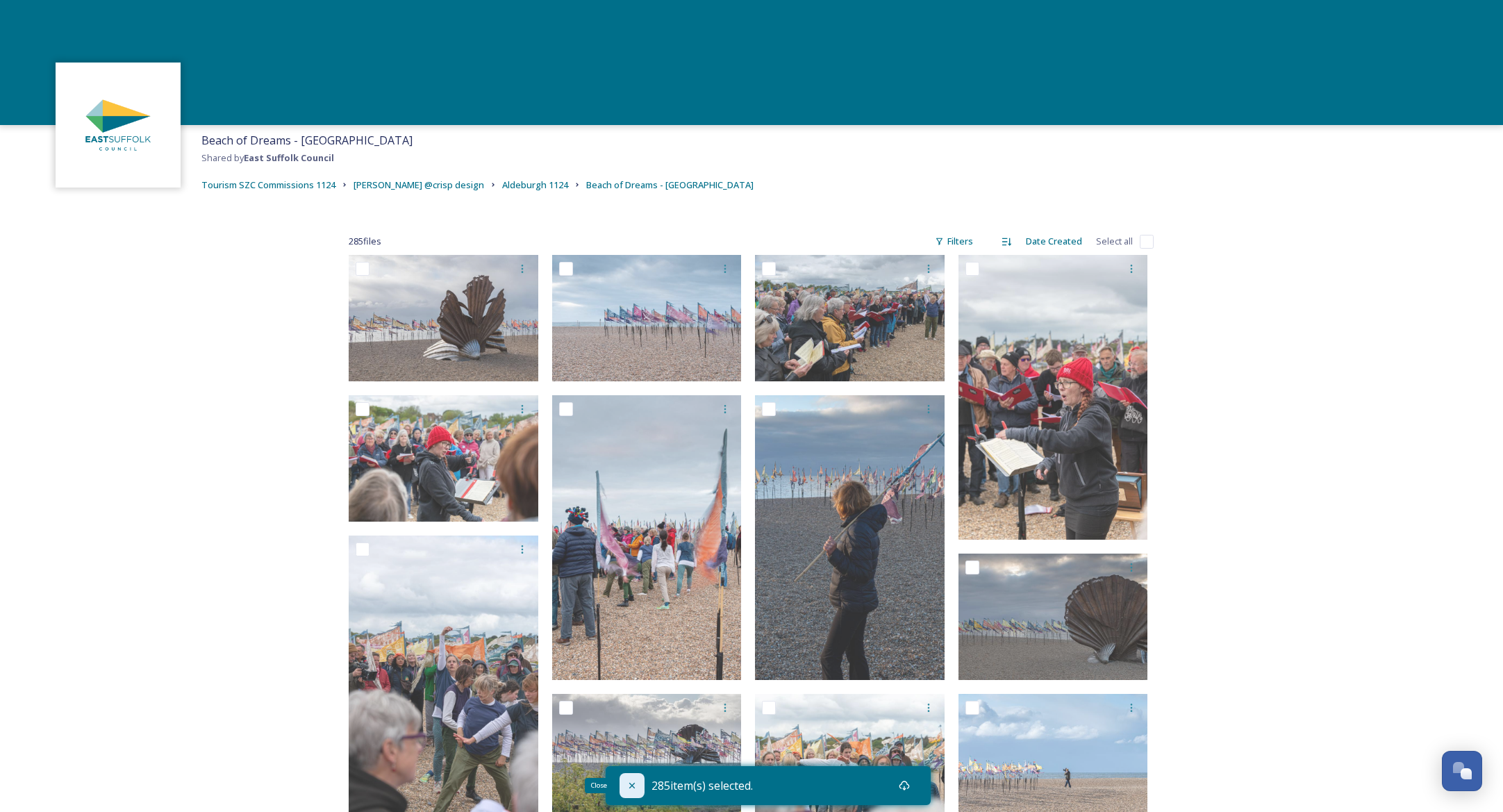
checkbox input "false"
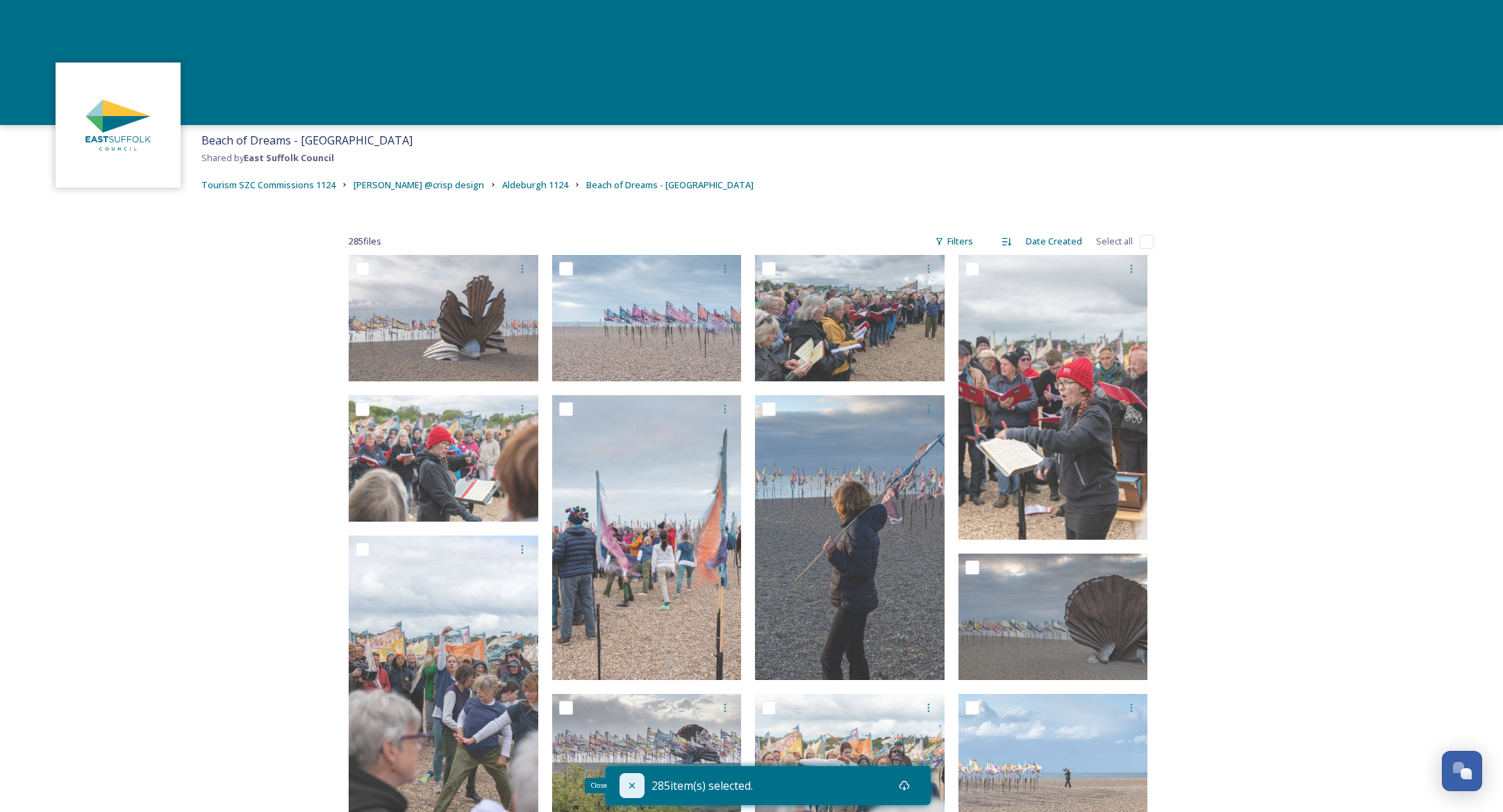
checkbox input "false"
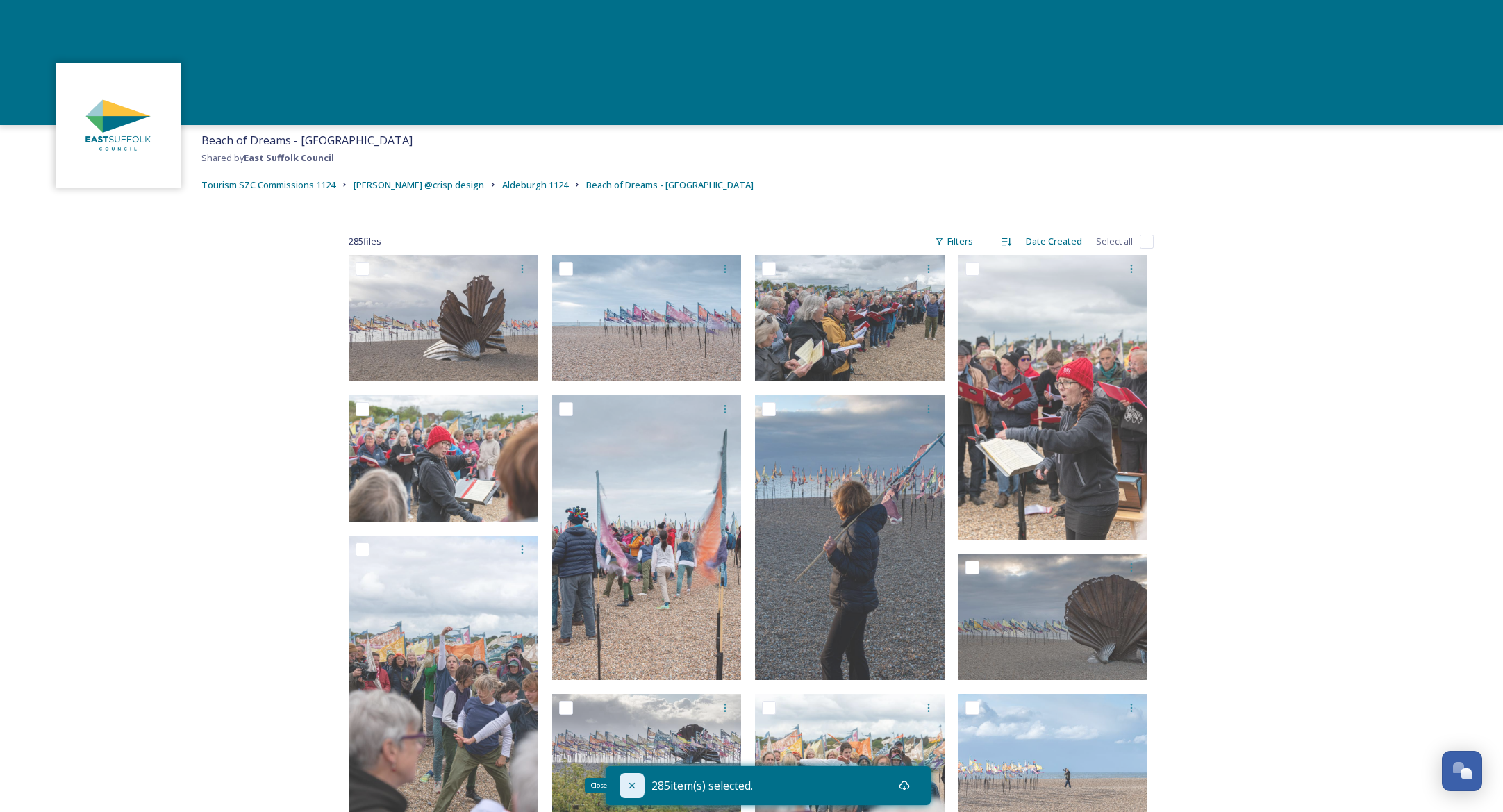
checkbox input "false"
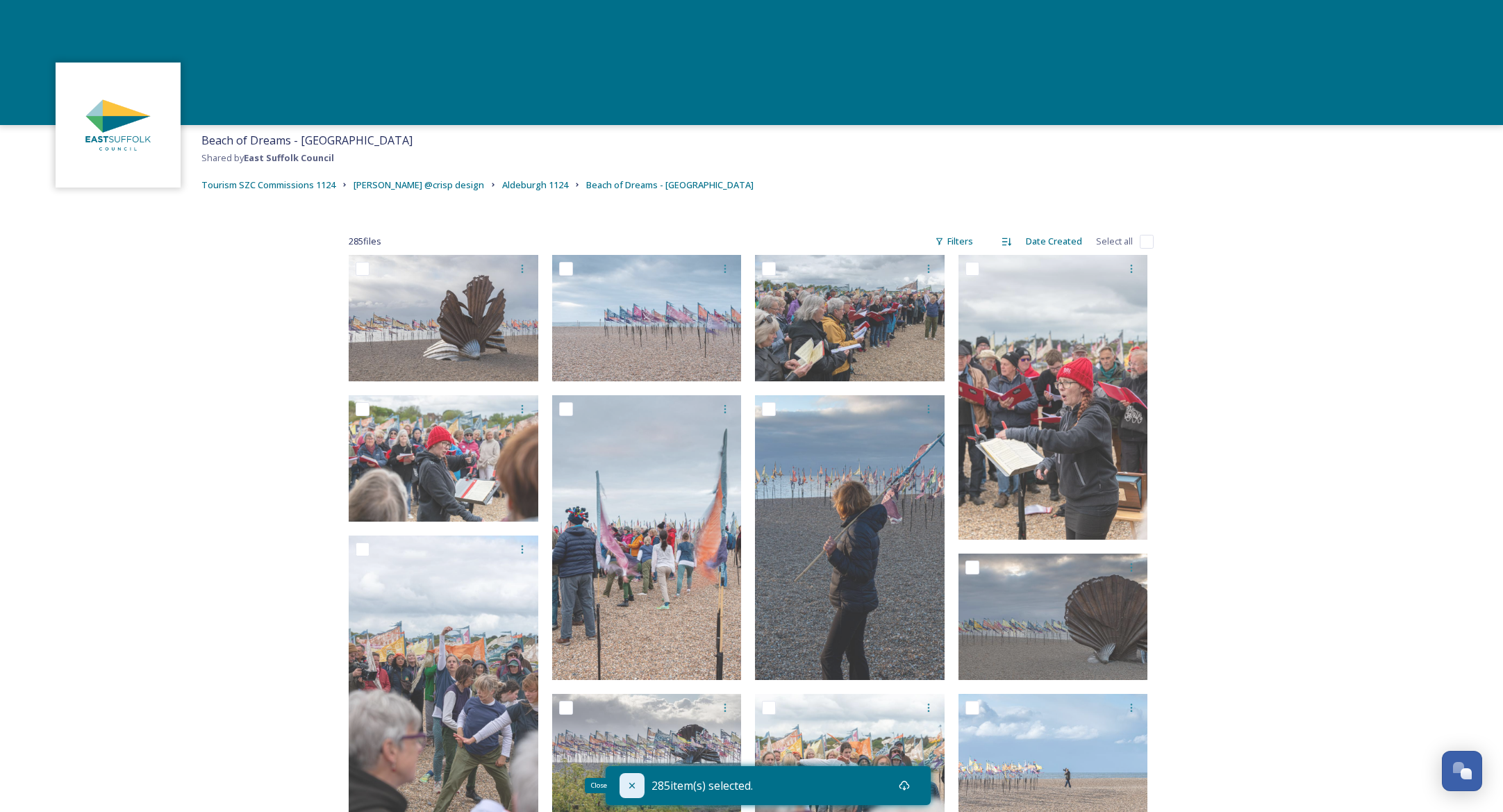
checkbox input "false"
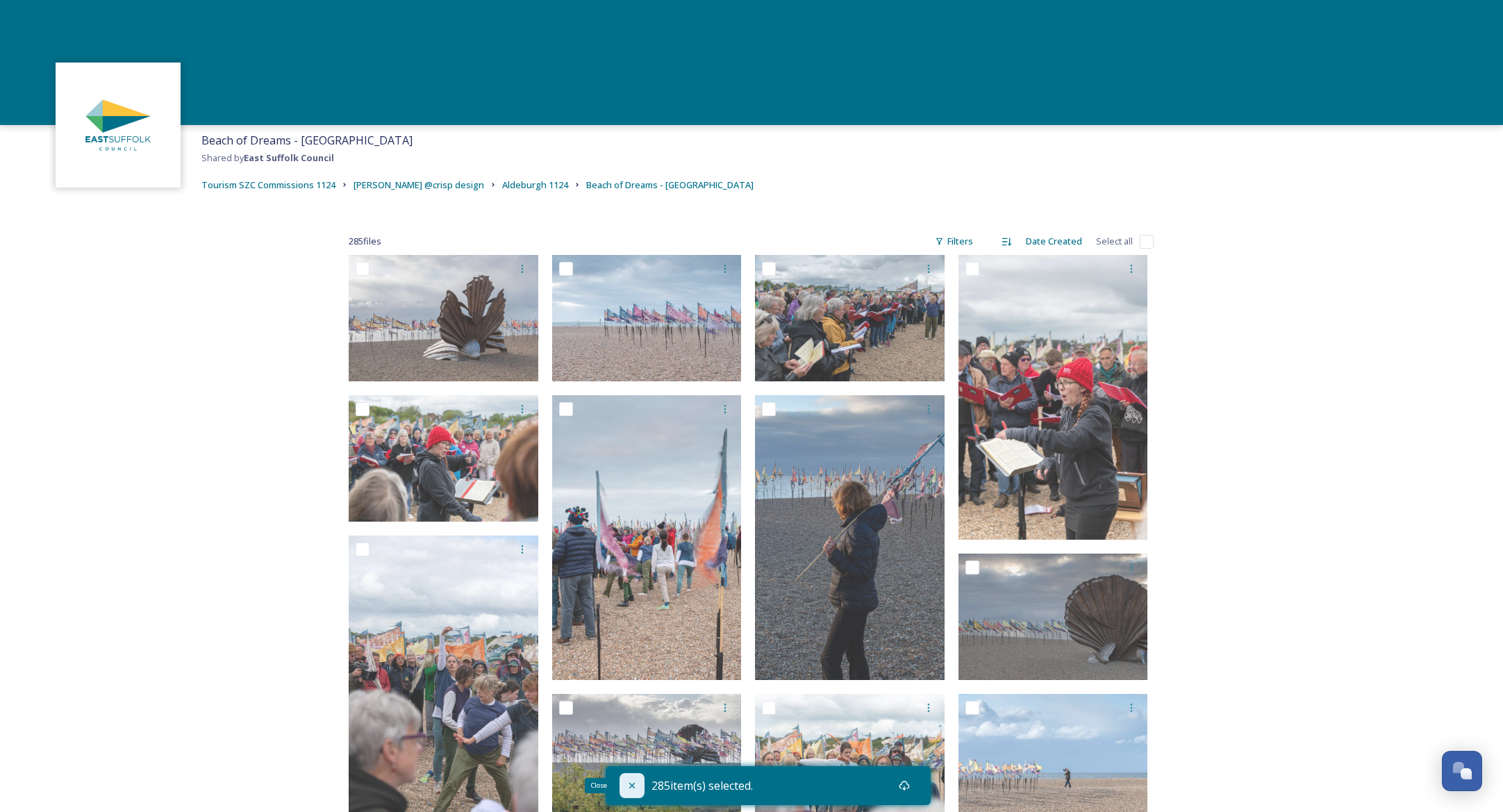
checkbox input "false"
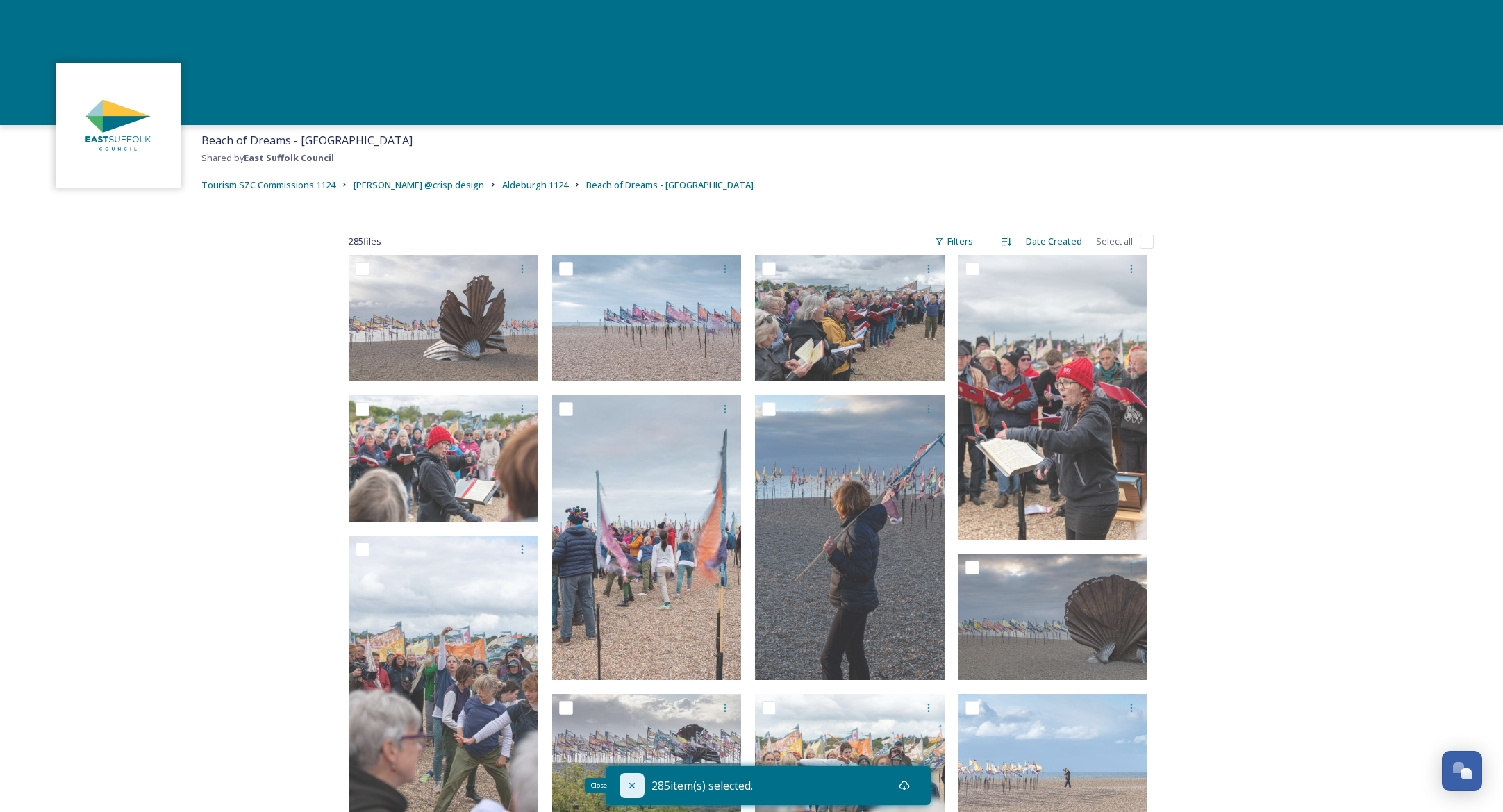
checkbox input "false"
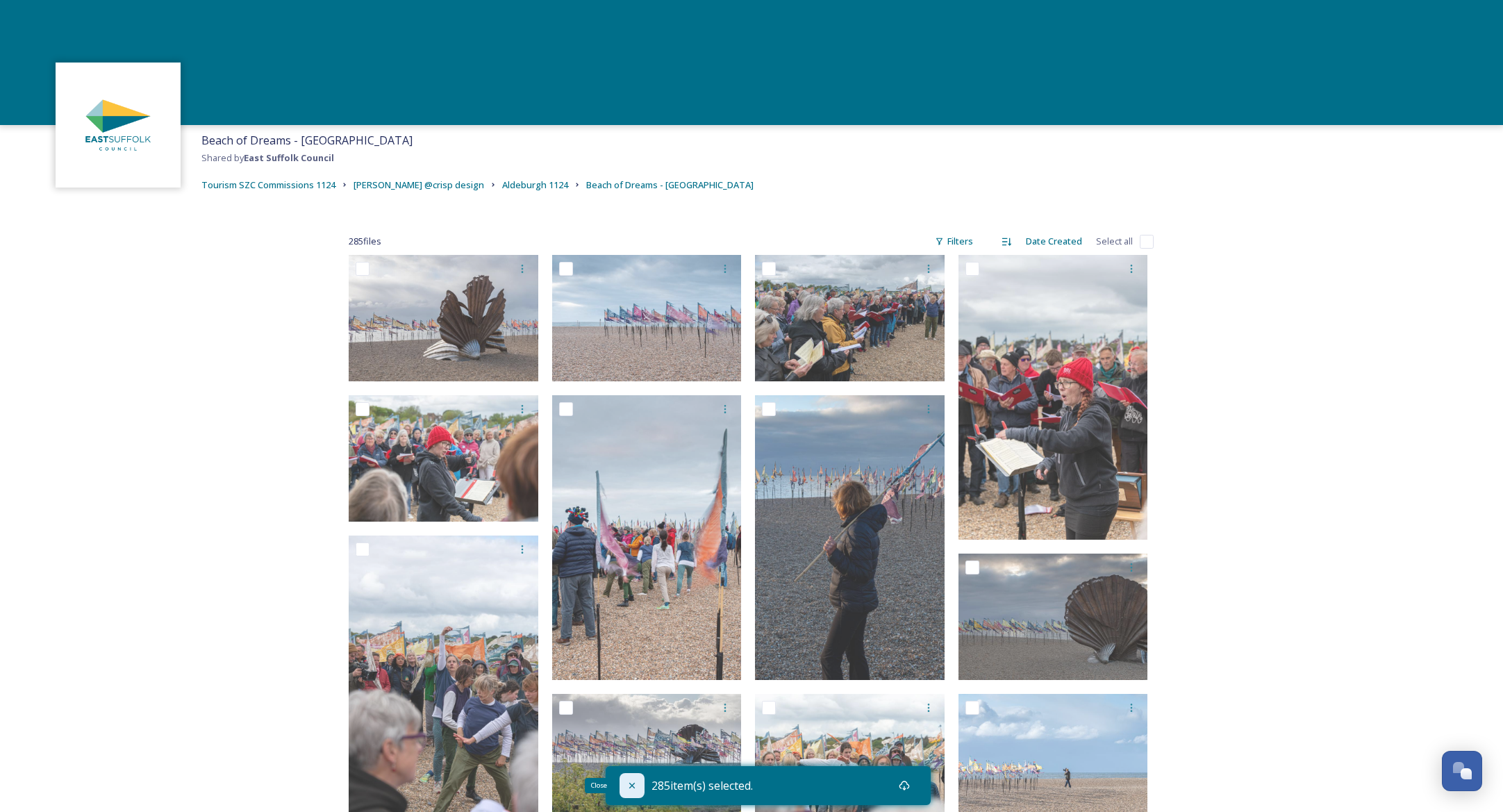
checkbox input "false"
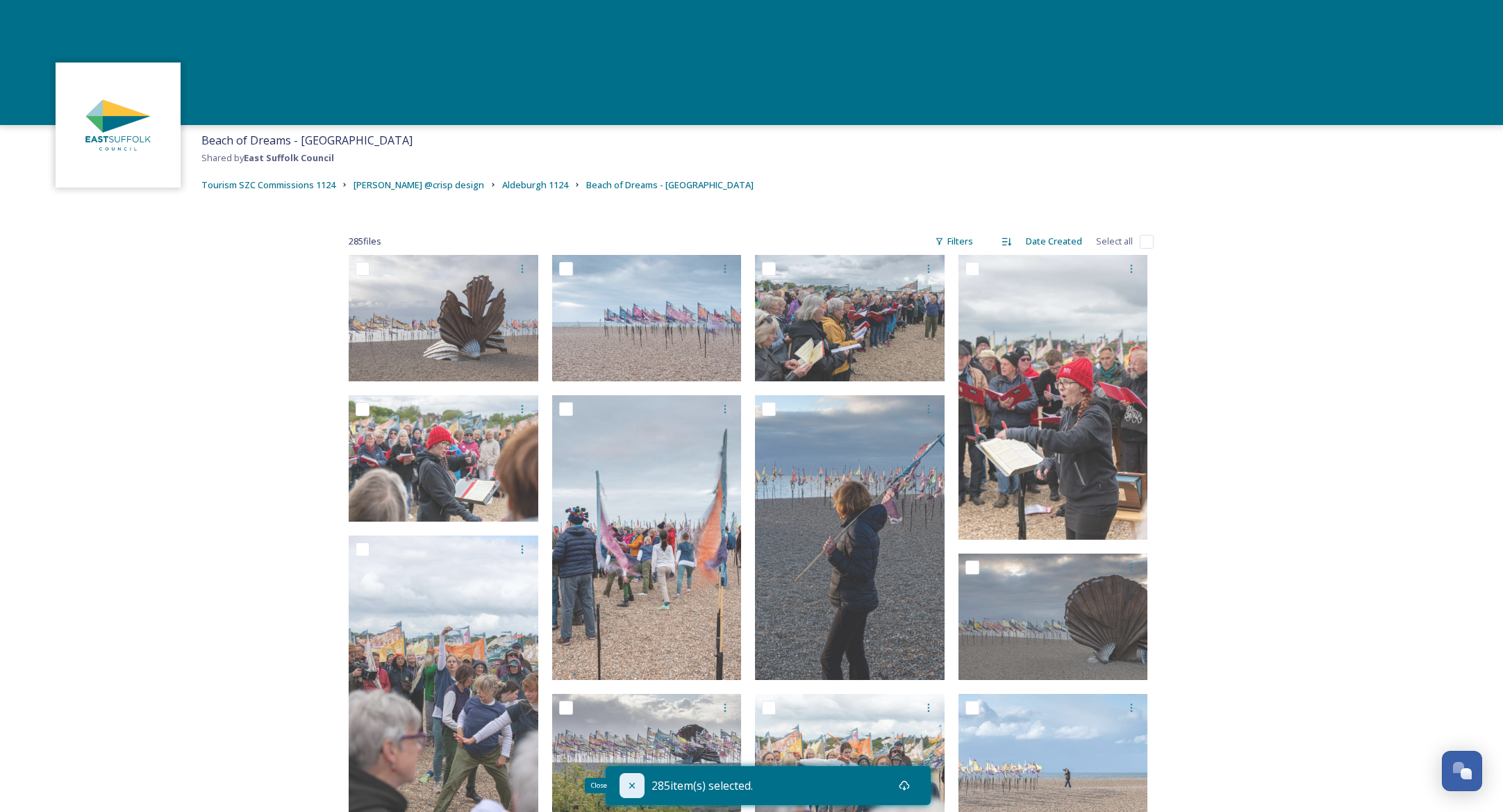
checkbox input "false"
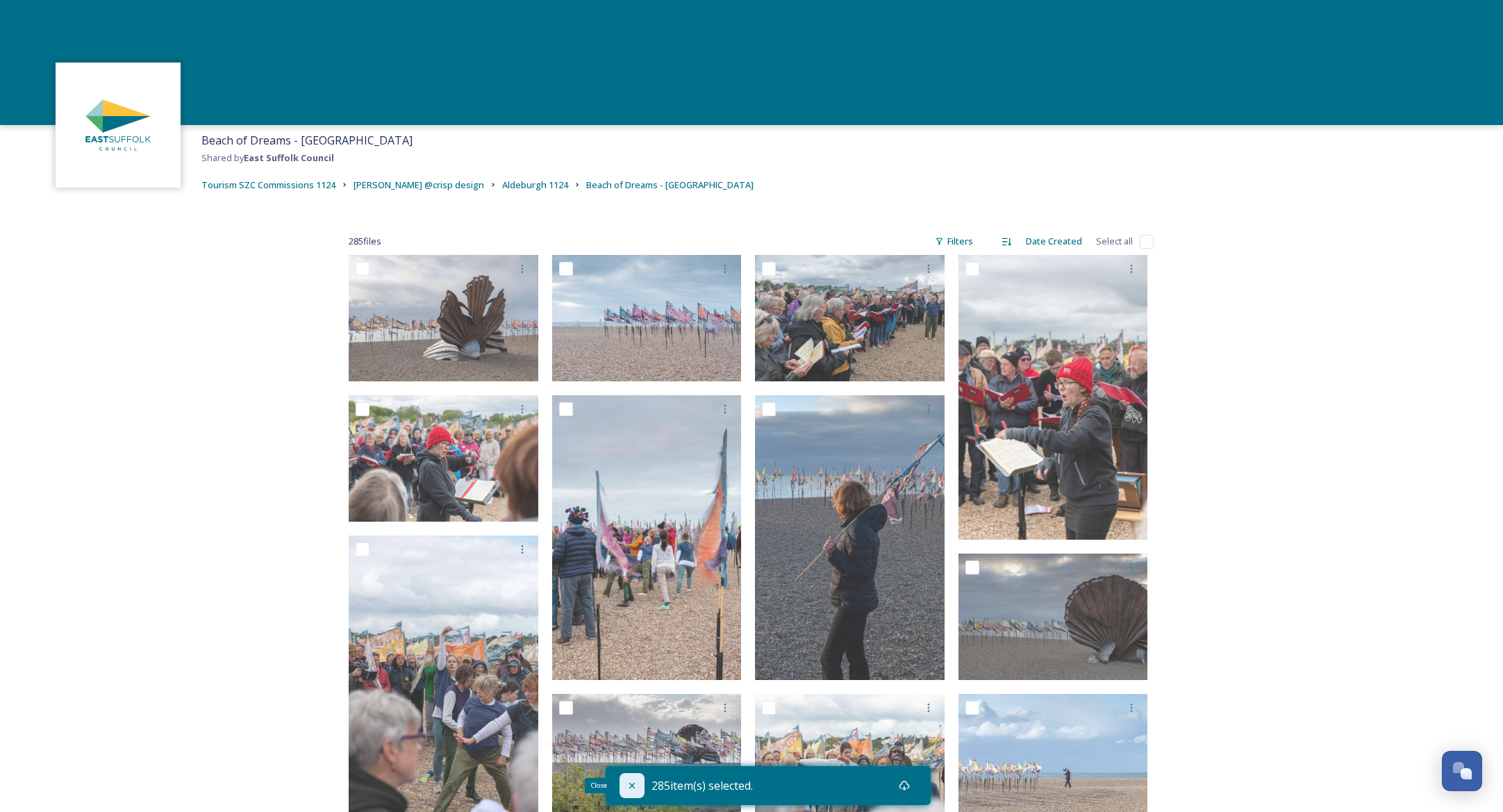
checkbox input "false"
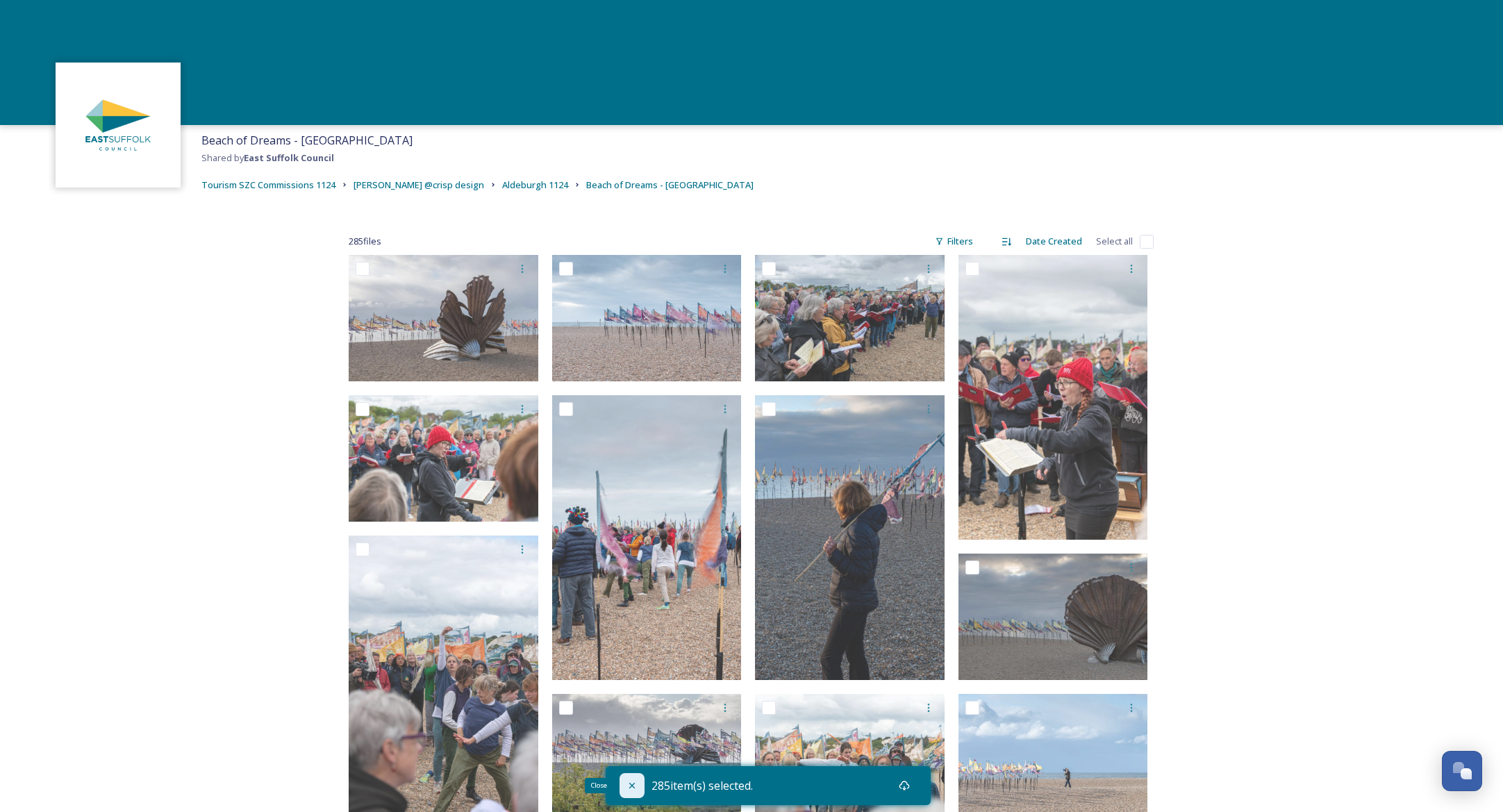
checkbox input "false"
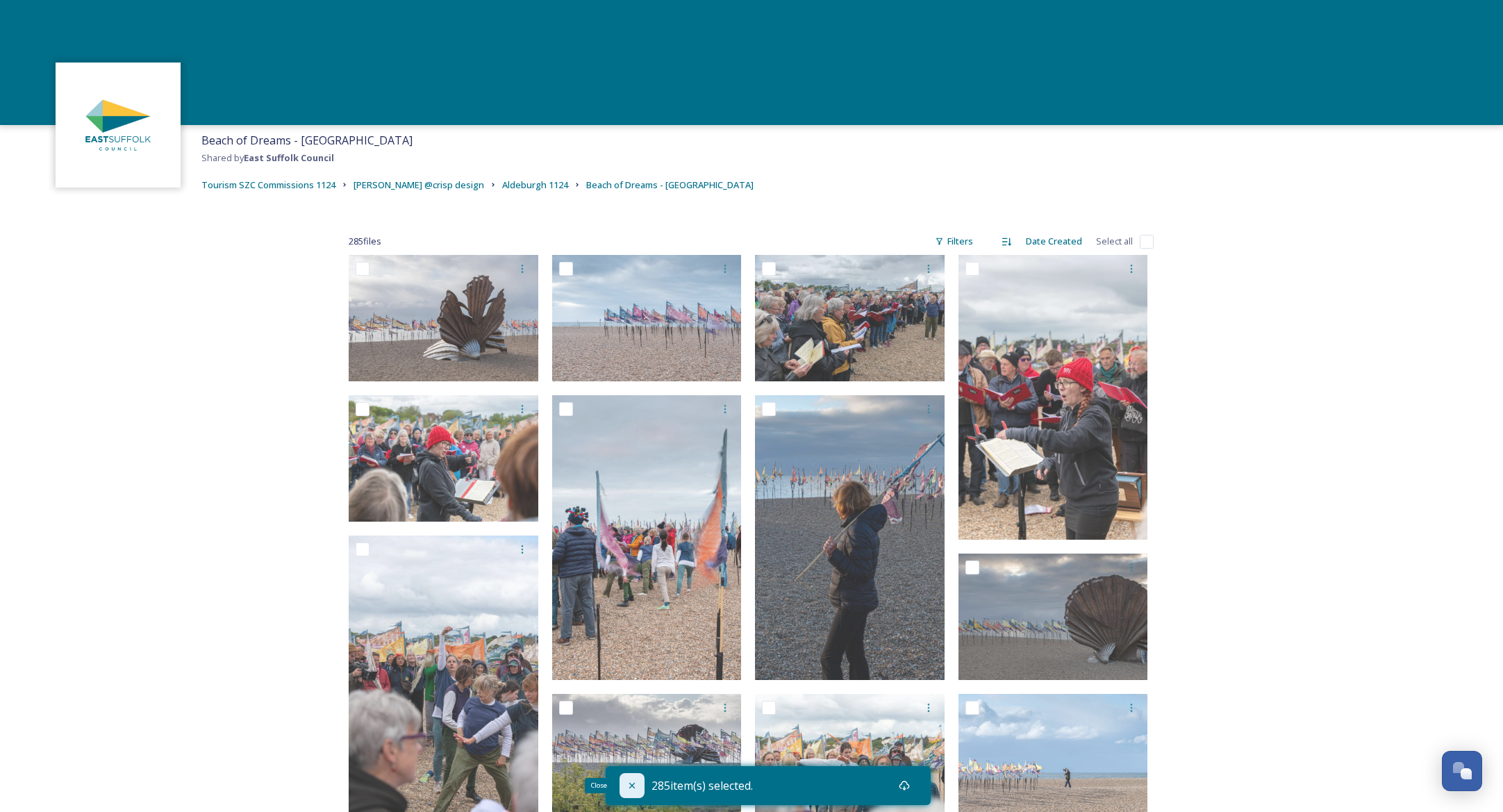
checkbox input "false"
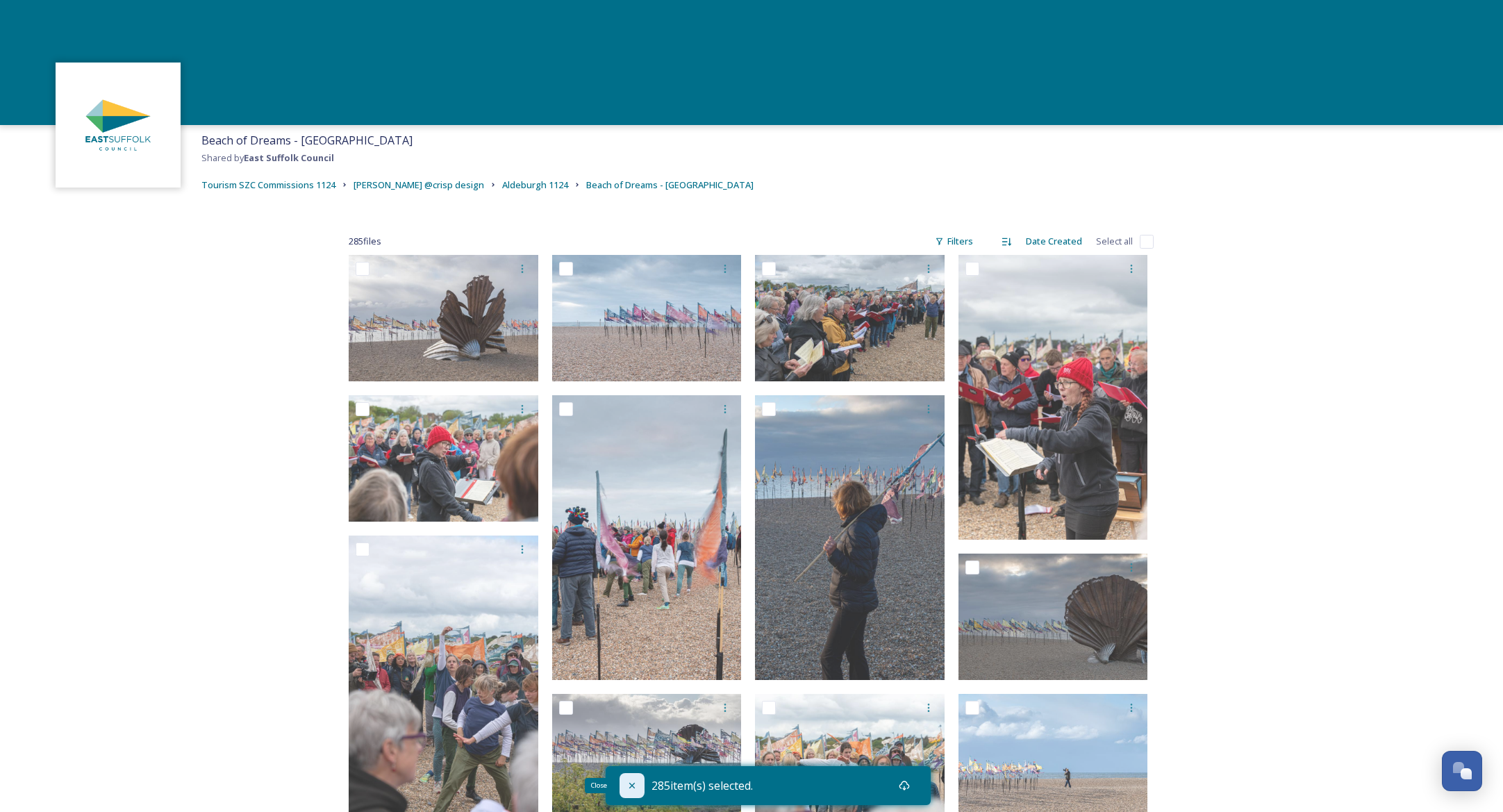
checkbox input "false"
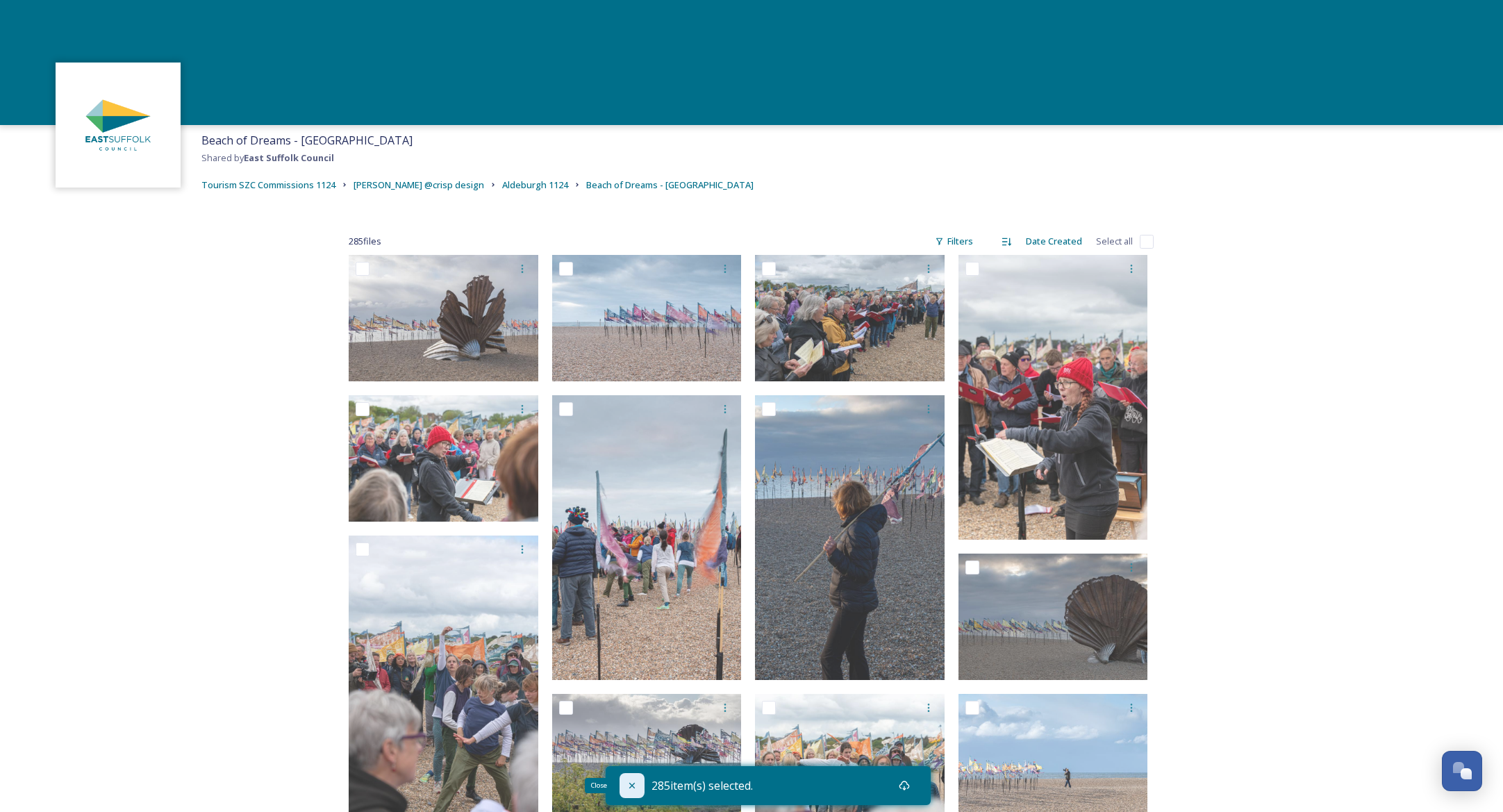
checkbox input "false"
